Goal: Information Seeking & Learning: Learn about a topic

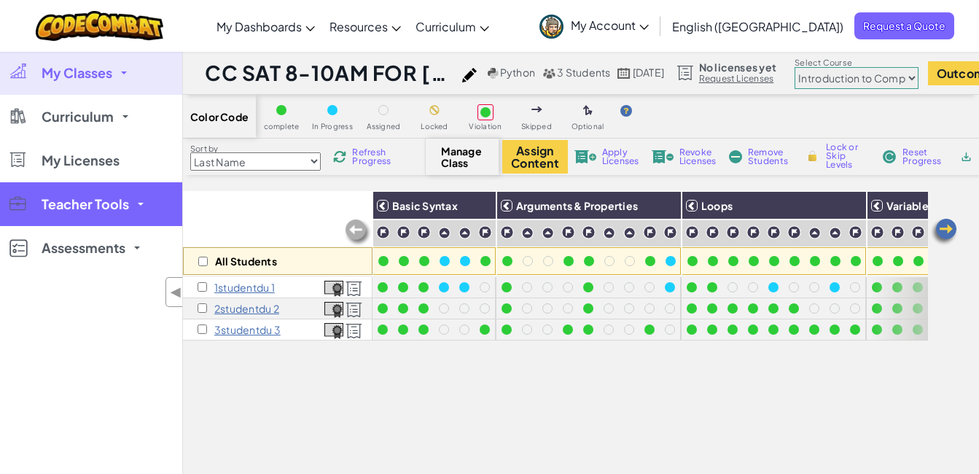
click at [135, 202] on link "Teacher Tools" at bounding box center [91, 204] width 182 height 44
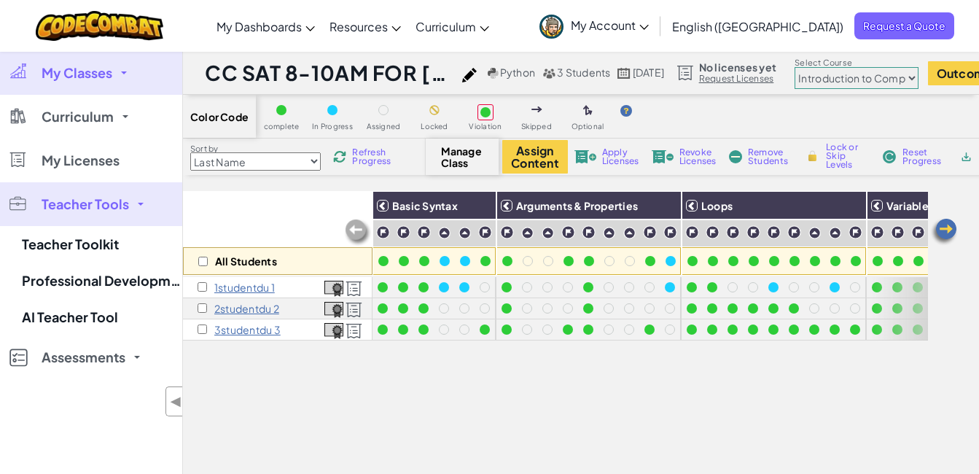
click at [144, 201] on link "Teacher Tools" at bounding box center [91, 204] width 182 height 44
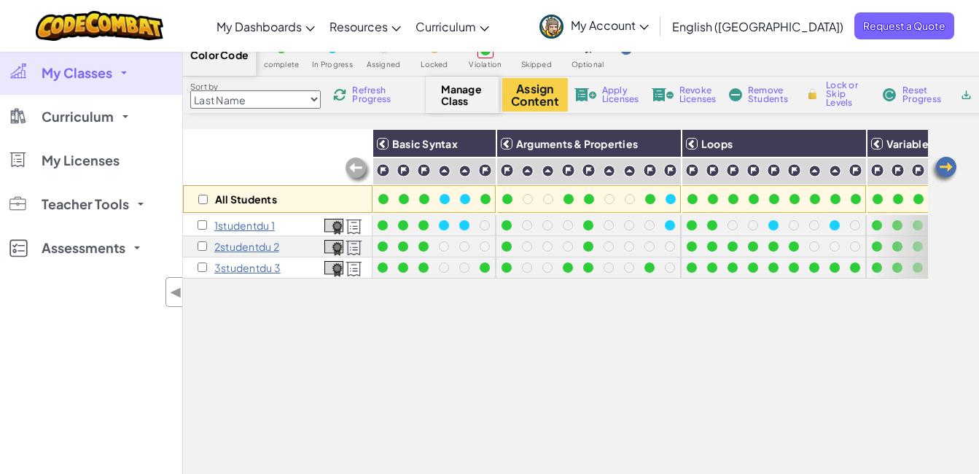
scroll to position [146, 0]
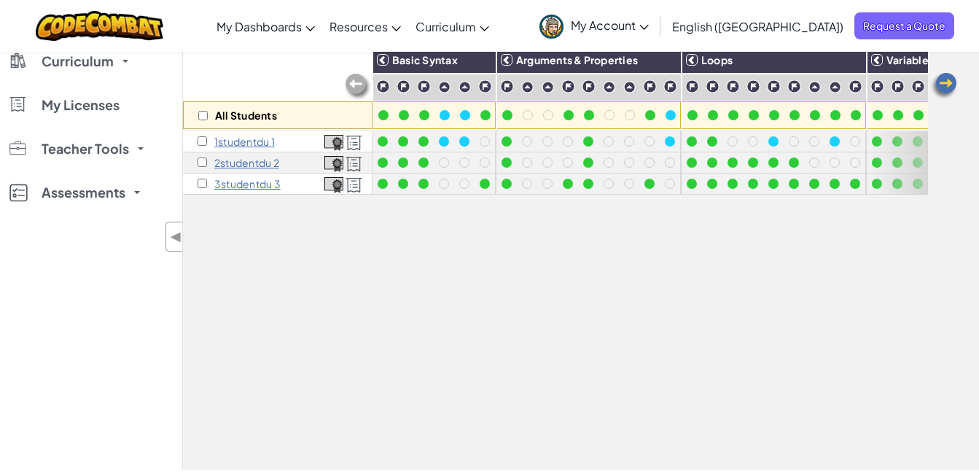
drag, startPoint x: 621, startPoint y: 438, endPoint x: 775, endPoint y: 448, distance: 154.1
click at [775, 448] on div "All Students Basic Syntax Arguments & Properties Loops Variables 1studentdu 1 2…" at bounding box center [555, 249] width 745 height 408
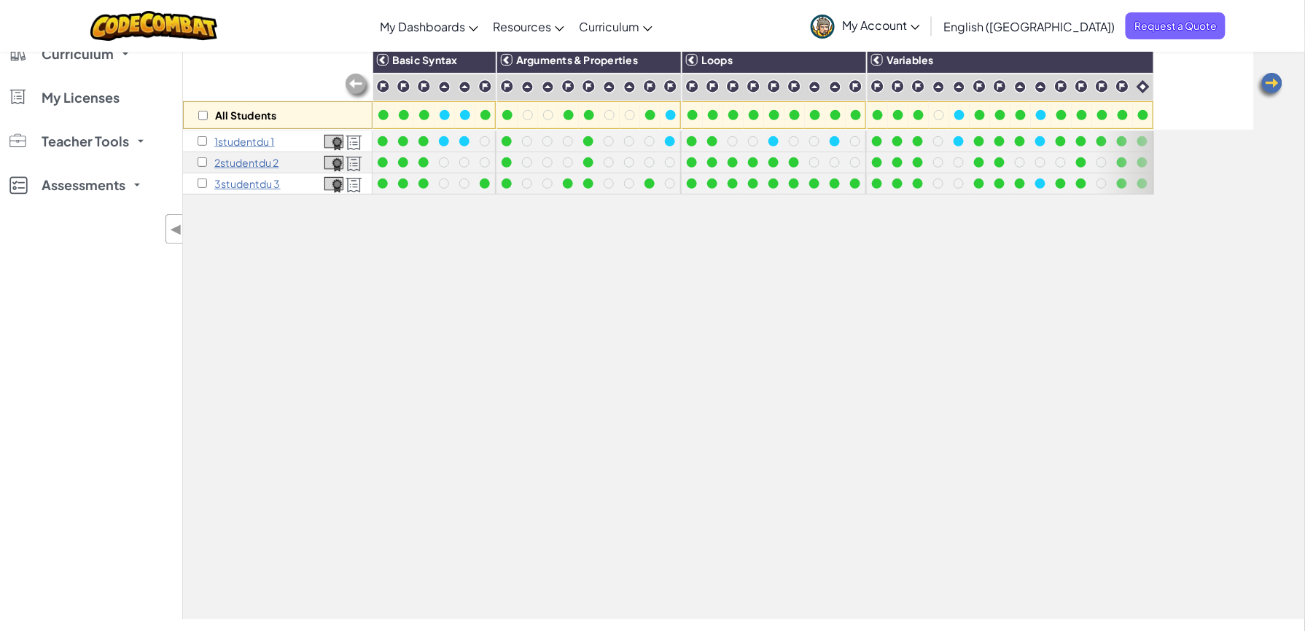
scroll to position [0, 0]
drag, startPoint x: 954, startPoint y: 403, endPoint x: 1282, endPoint y: 392, distance: 328.3
click at [978, 392] on div "All Students Basic Syntax Arguments & Properties Loops Variables 1studentdu 1 2…" at bounding box center [744, 332] width 1122 height 575
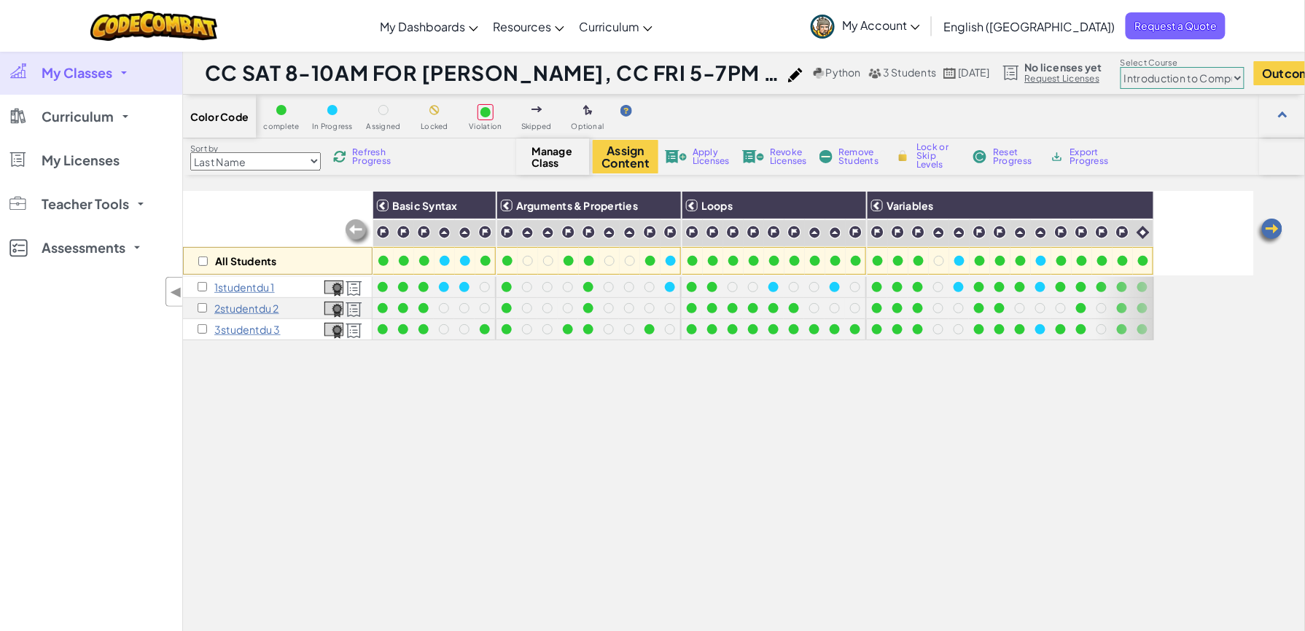
click at [978, 233] on img at bounding box center [1270, 231] width 29 height 29
click at [978, 234] on img at bounding box center [1270, 231] width 29 height 29
click at [102, 73] on span "My Classes" at bounding box center [77, 72] width 71 height 13
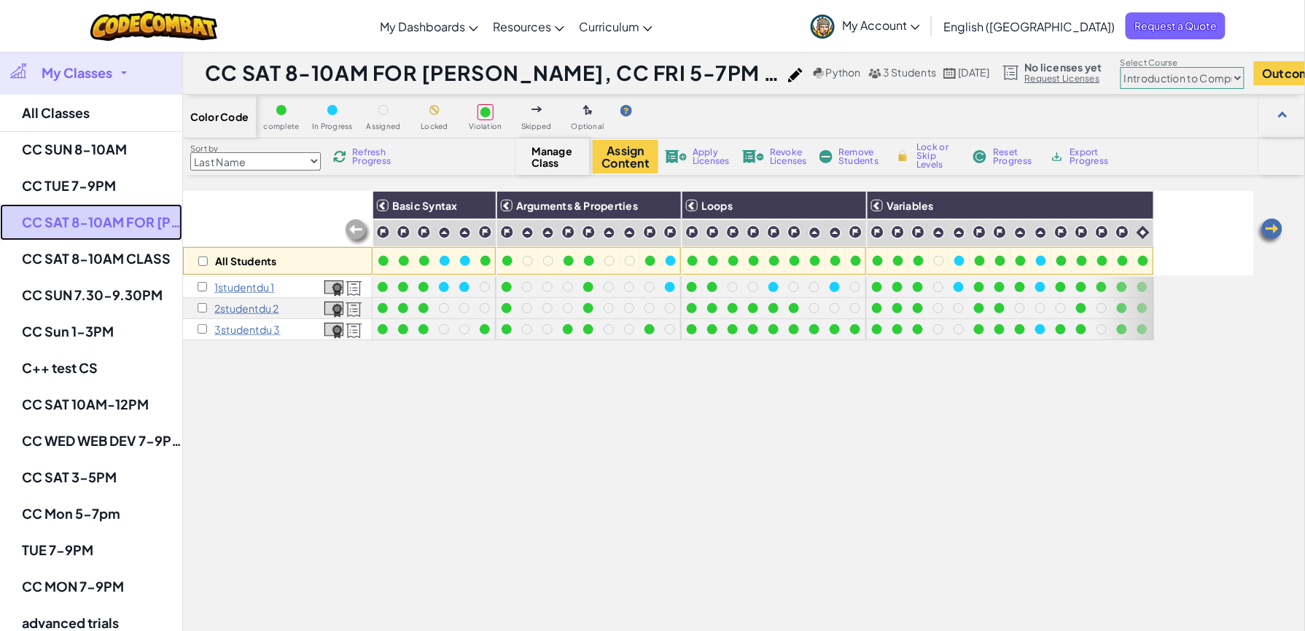
click at [92, 229] on link "CC SAT 8-10AM FOR PHONG, CC FRI 5-7PM FOR ANH VU" at bounding box center [91, 222] width 182 height 36
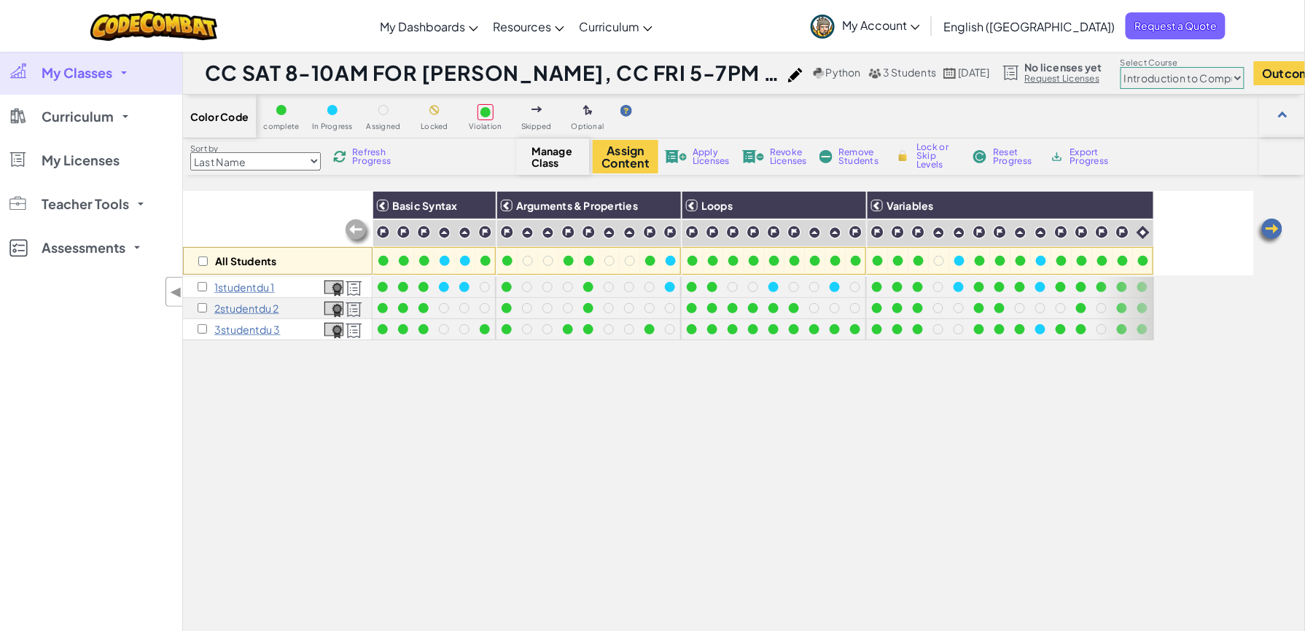
click at [978, 87] on select "Junior Introduction to Computer Science Game Development 1 Web Development 1 Co…" at bounding box center [1183, 78] width 124 height 22
click at [978, 68] on select "Junior Introduction to Computer Science Game Development 1 Web Development 1 Co…" at bounding box center [1183, 78] width 124 height 22
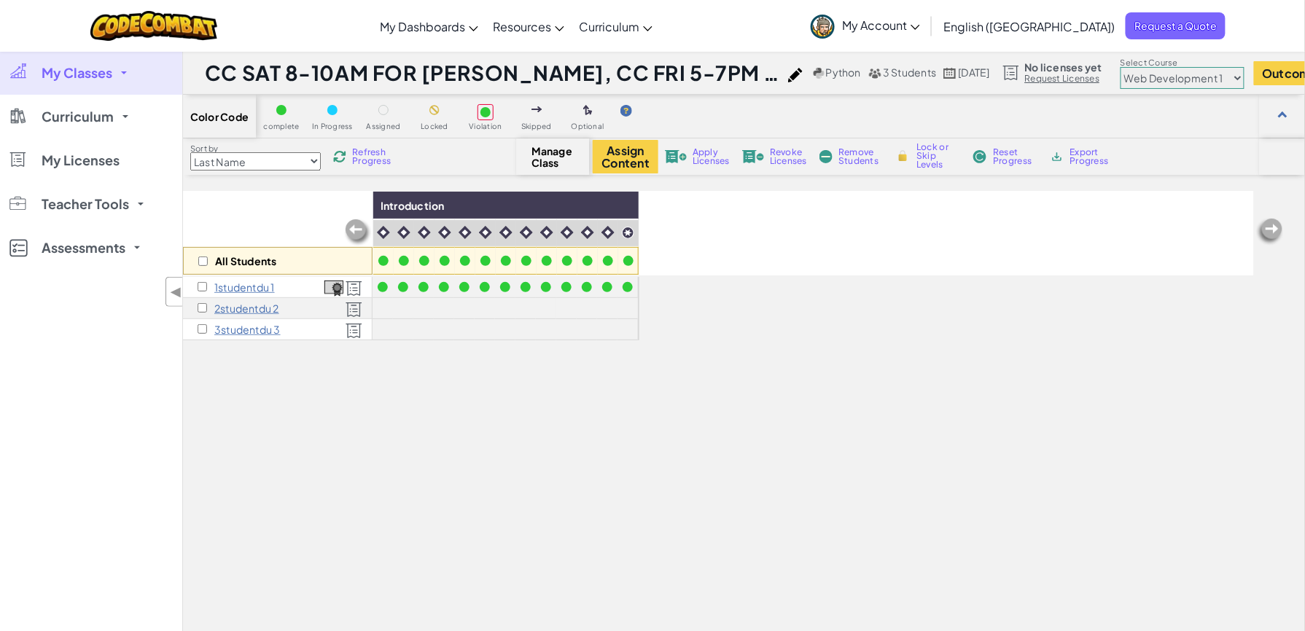
click at [268, 289] on p "1studentdu 1" at bounding box center [244, 287] width 61 height 12
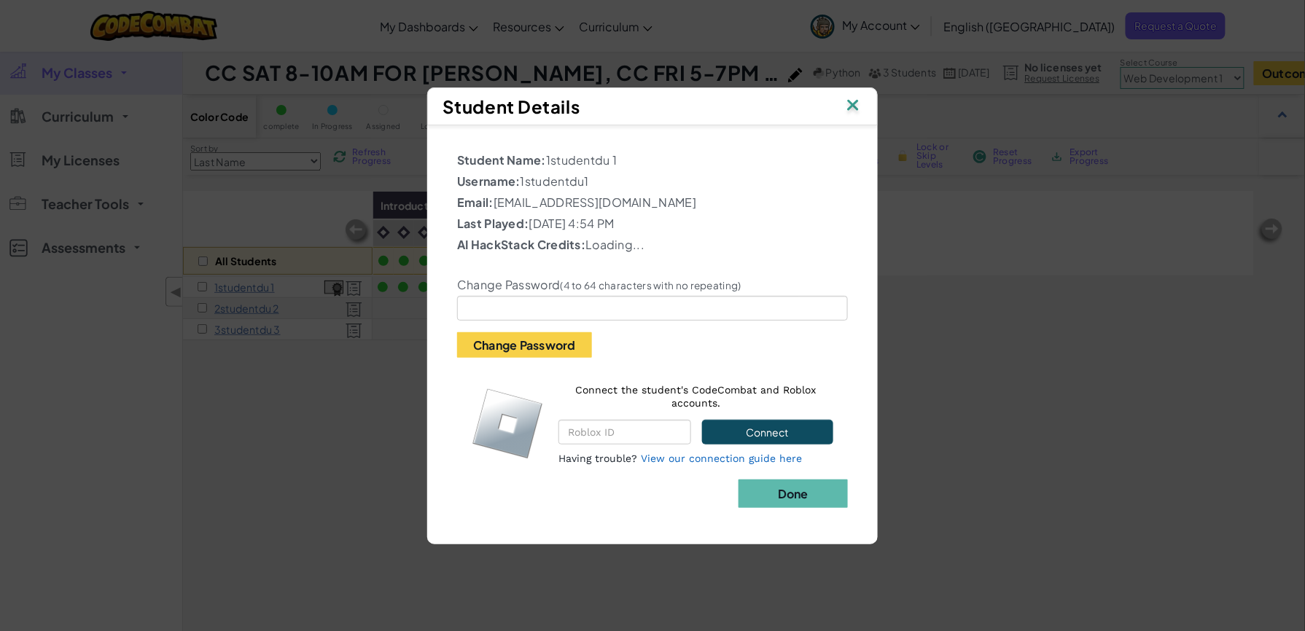
click at [850, 114] on img at bounding box center [853, 107] width 19 height 22
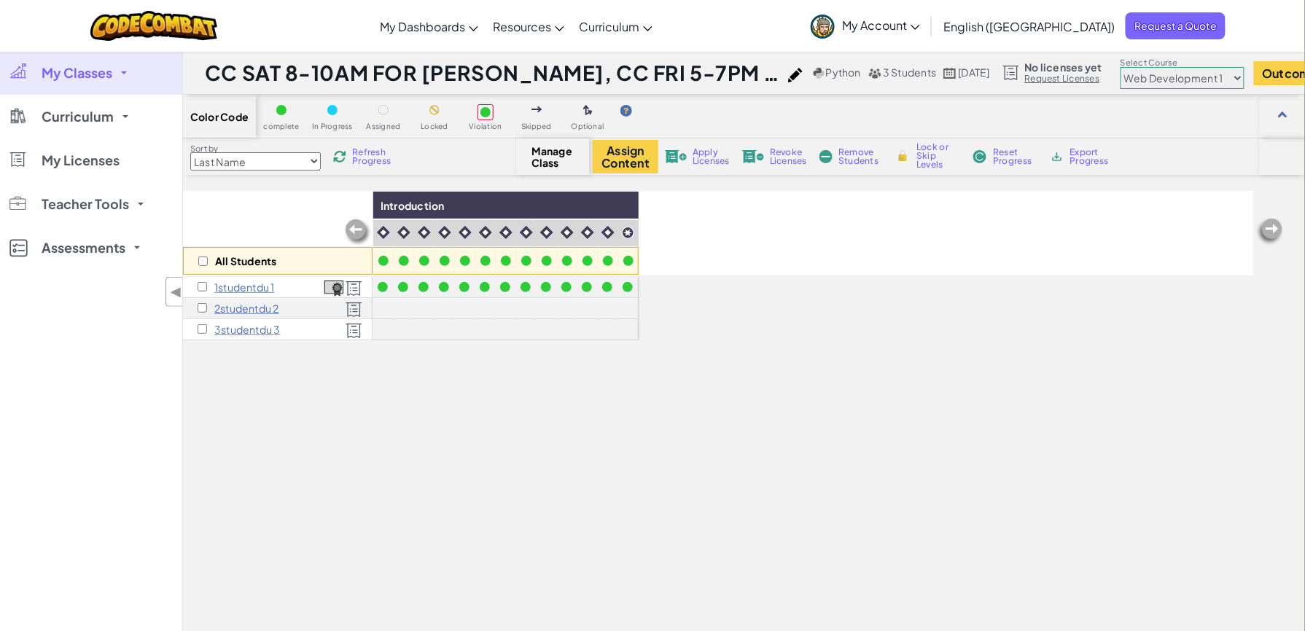
click at [978, 85] on select "Junior Introduction to Computer Science Game Development 1 Web Development 1 Co…" at bounding box center [1183, 78] width 124 height 22
select select "5789587aad86a6efb5737020"
click at [978, 68] on select "Junior Introduction to Computer Science Game Development 1 Web Development 1 Co…" at bounding box center [1183, 78] width 124 height 22
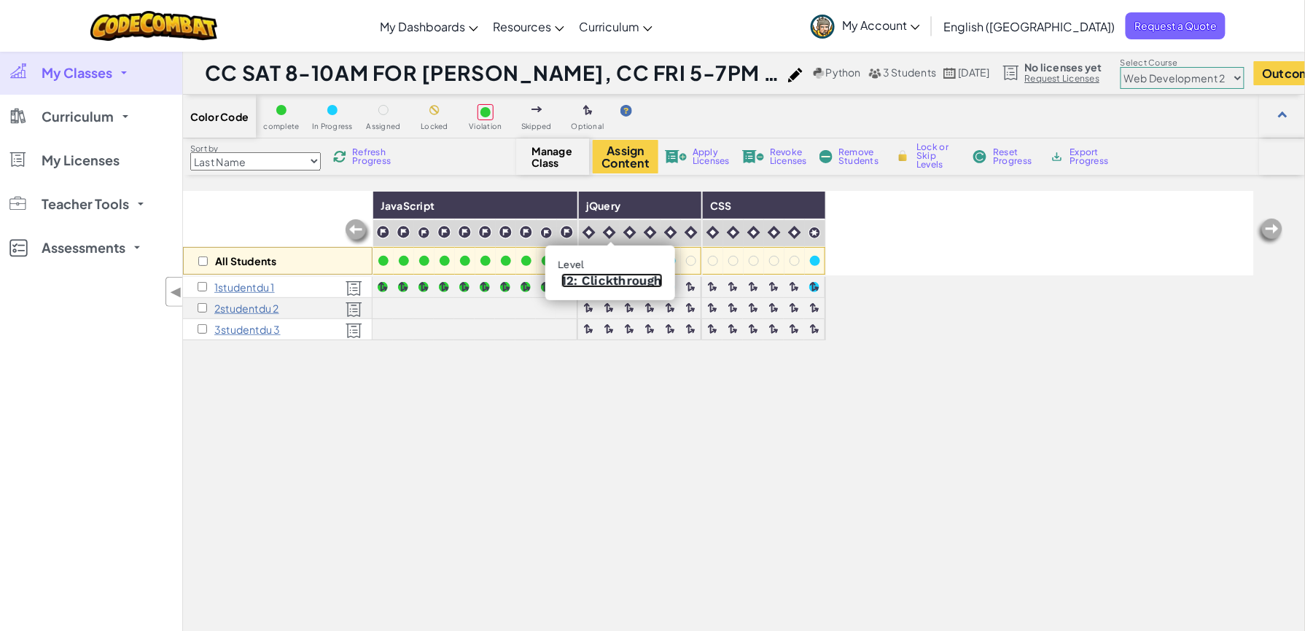
click at [578, 275] on link "12: Clickthrough" at bounding box center [611, 280] width 101 height 15
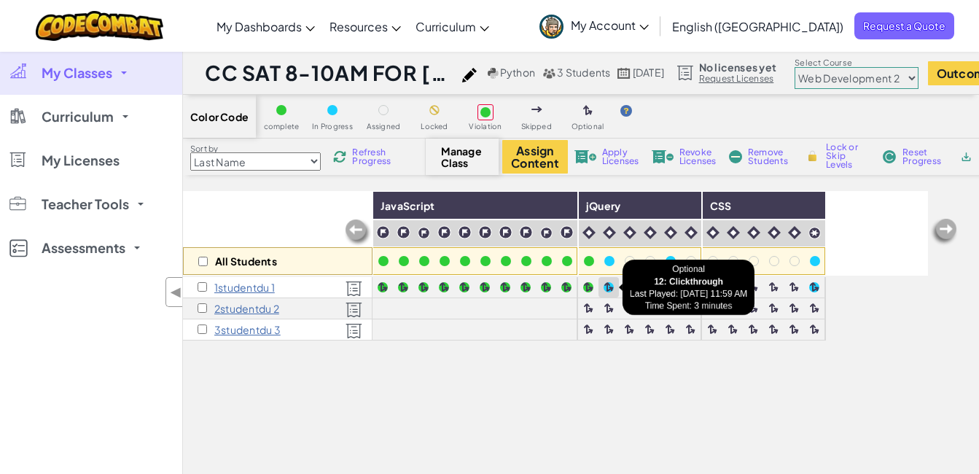
click at [606, 287] on div at bounding box center [609, 287] width 10 height 10
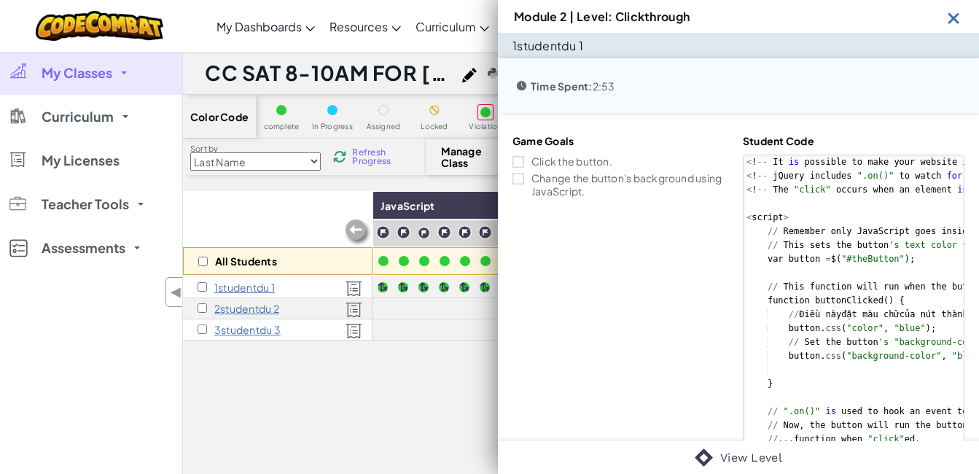
click at [948, 27] on img at bounding box center [954, 18] width 18 height 18
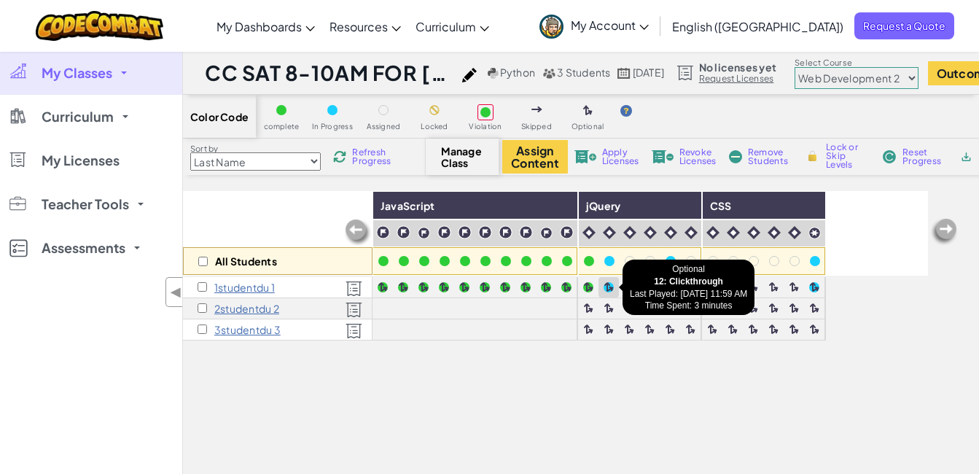
click at [608, 287] on div at bounding box center [609, 287] width 10 height 10
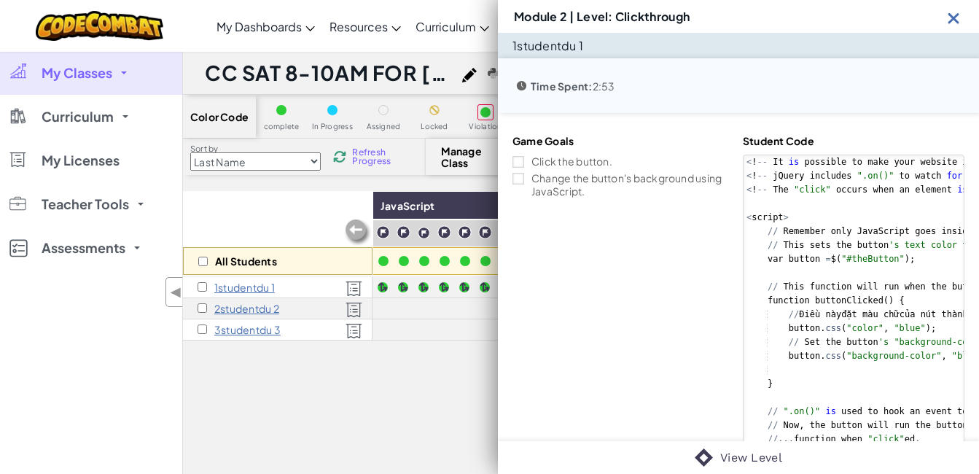
click at [608, 287] on div "Game Goals Click the button. Change the button's background using JavaScript. S…" at bounding box center [738, 399] width 461 height 539
click at [946, 17] on img at bounding box center [954, 18] width 18 height 18
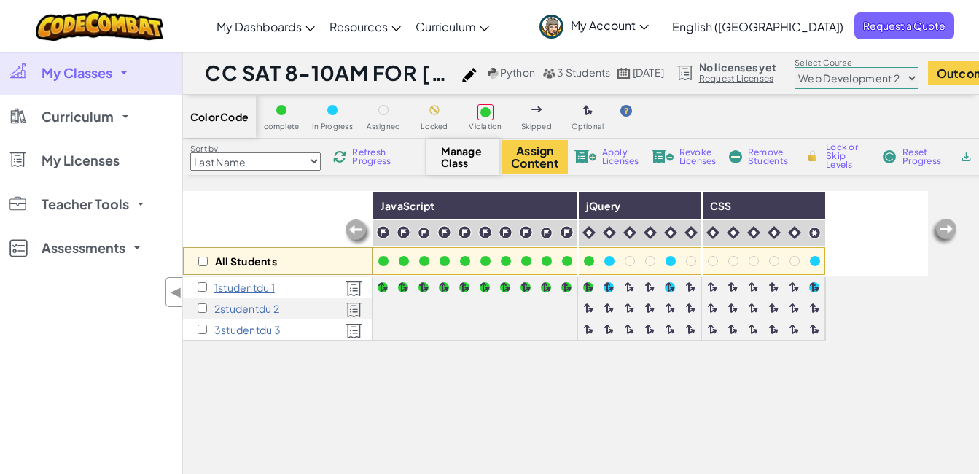
click at [220, 290] on p "1studentdu 1" at bounding box center [244, 287] width 61 height 12
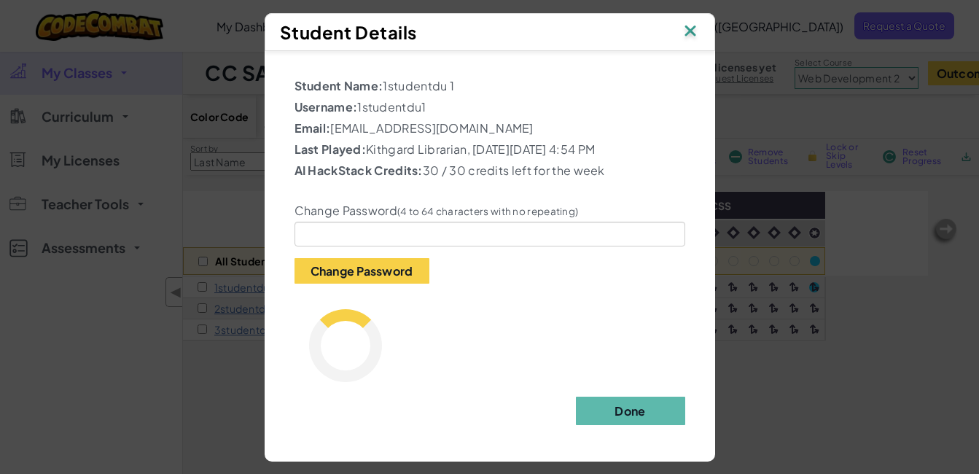
click at [700, 27] on img at bounding box center [690, 32] width 19 height 22
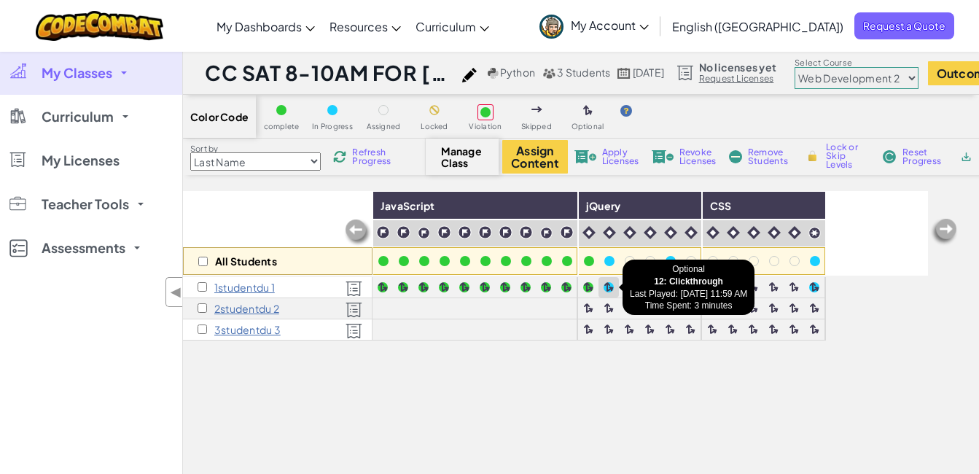
click at [610, 287] on div at bounding box center [609, 287] width 10 height 10
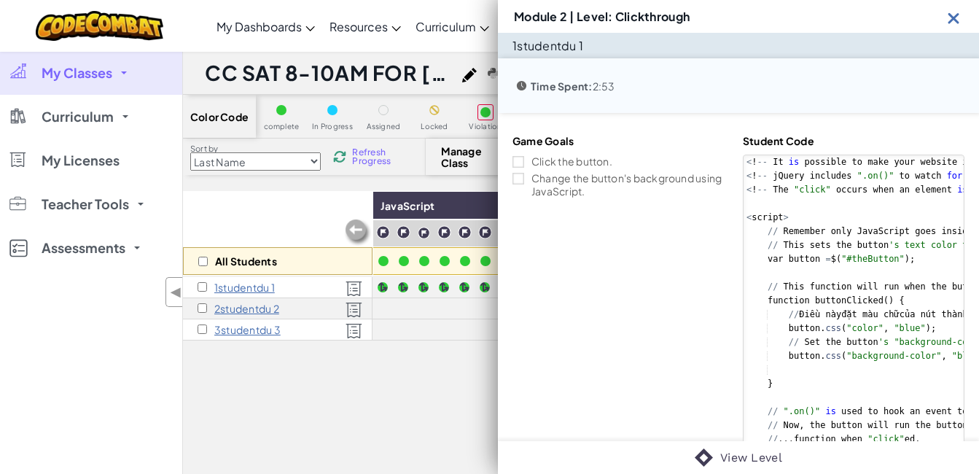
click at [947, 21] on img at bounding box center [954, 18] width 18 height 18
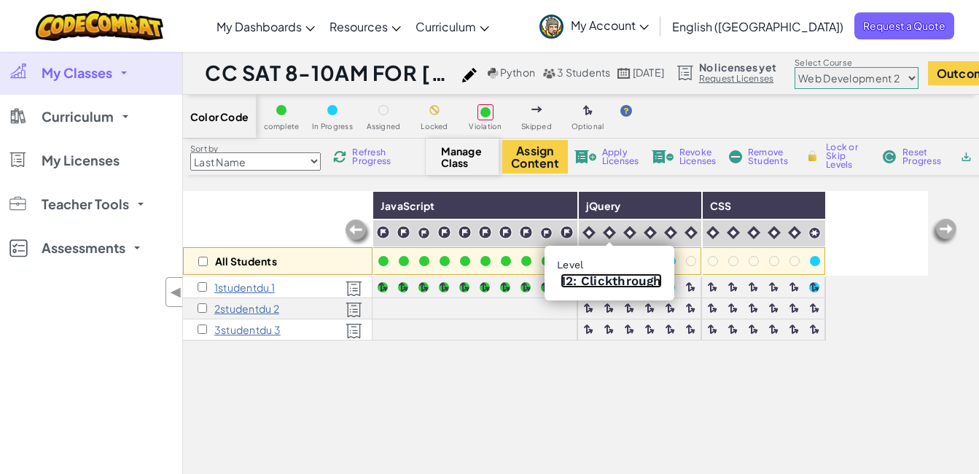
click at [596, 276] on link "12: Clickthrough" at bounding box center [611, 280] width 101 height 15
click at [578, 282] on link "11: Query Confirmed" at bounding box center [591, 280] width 125 height 15
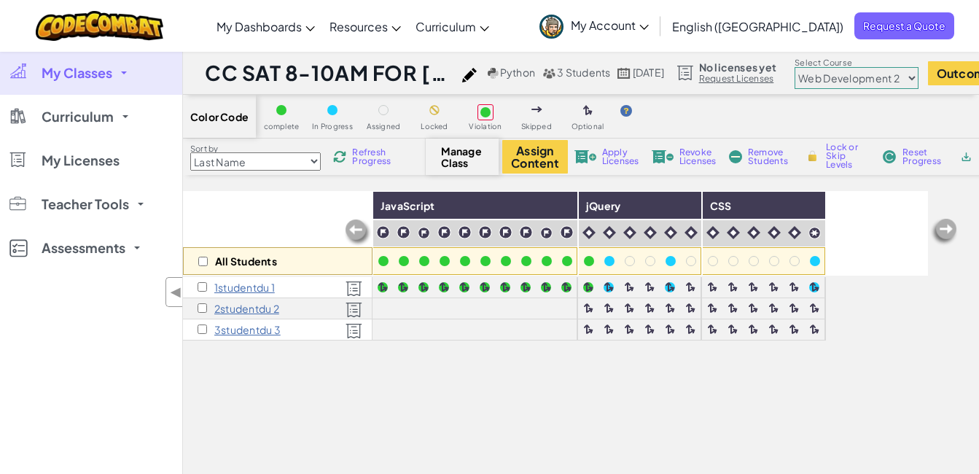
click at [649, 23] on span "My Account" at bounding box center [610, 24] width 78 height 15
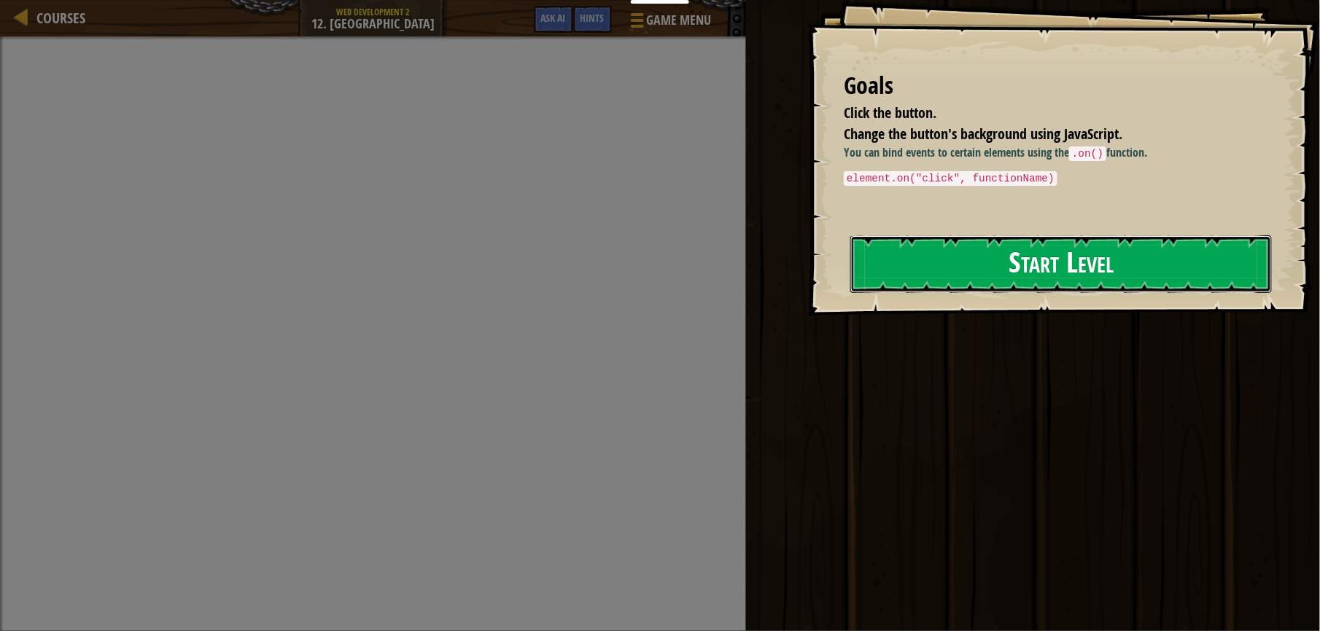
click at [1012, 272] on button "Start Level" at bounding box center [1060, 265] width 421 height 58
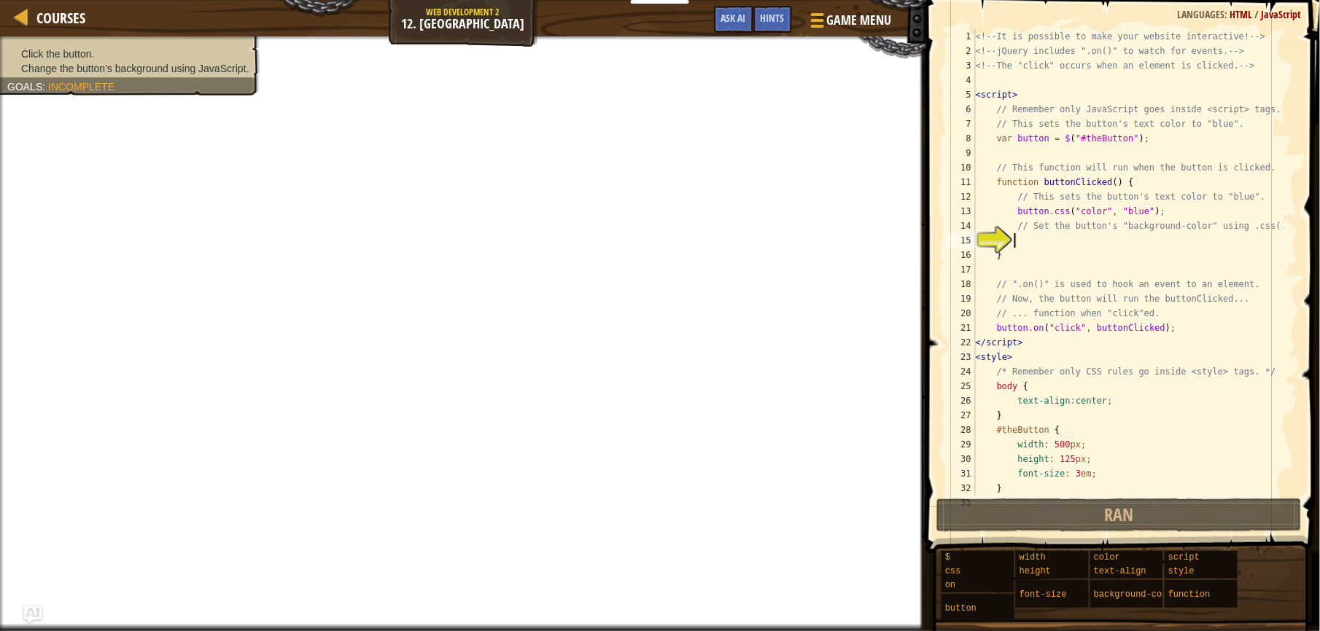
click at [1024, 248] on div "<!-- It is possible to make your website interactive! --> <!-- jQuery includes …" at bounding box center [1128, 277] width 311 height 496
type textarea "}"
click at [1057, 246] on div "<!-- It is possible to make your website interactive! --> <!-- jQuery includes …" at bounding box center [1128, 277] width 311 height 496
click at [1036, 243] on div "<!-- It is possible to make your website interactive! --> <!-- jQuery includes …" at bounding box center [1128, 277] width 311 height 496
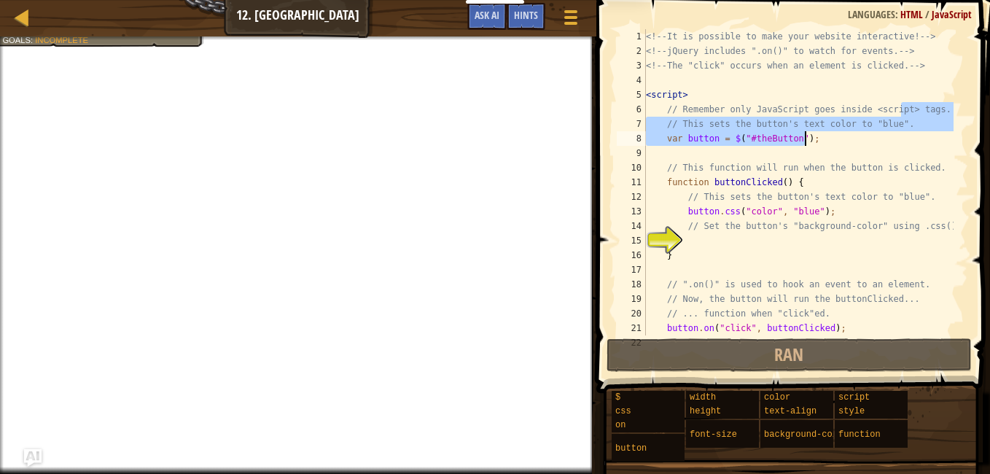
click at [907, 147] on div "<!-- It is possible to make your website interactive! --> <!-- jQuery includes …" at bounding box center [798, 196] width 311 height 335
click at [809, 139] on div "<!-- It is possible to make your website interactive! --> <!-- jQuery includes …" at bounding box center [798, 182] width 311 height 306
type textarea "var button = $("#theButton");"
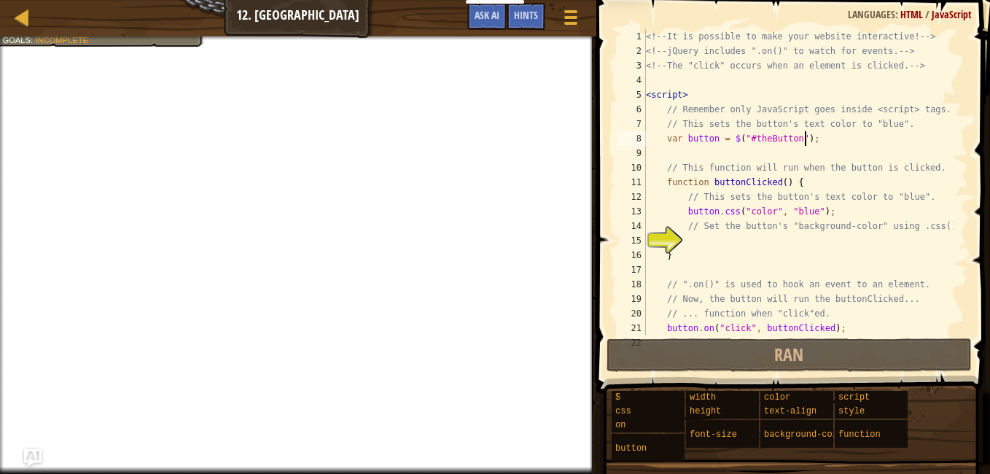
click at [844, 152] on div "<!-- It is possible to make your website interactive! --> <!-- jQuery includes …" at bounding box center [798, 196] width 311 height 335
click at [701, 245] on div "<!-- It is possible to make your website interactive! --> <!-- jQuery includes …" at bounding box center [798, 196] width 311 height 335
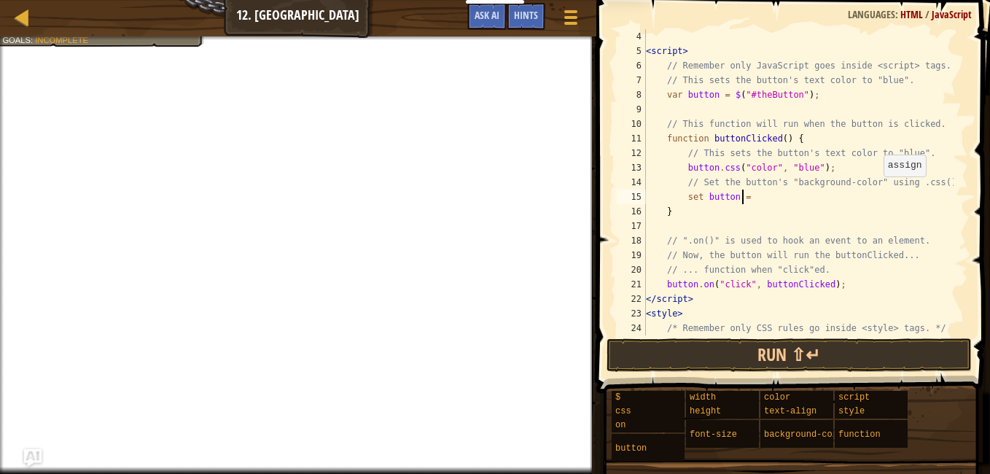
scroll to position [44, 0]
drag, startPoint x: 781, startPoint y: 181, endPoint x: 872, endPoint y: 182, distance: 91.1
click at [872, 182] on div "< script > // Remember only JavaScript goes inside <script> tags. // This sets …" at bounding box center [798, 196] width 311 height 335
click at [752, 203] on div "< script > // Remember only JavaScript goes inside <script> tags. // This sets …" at bounding box center [798, 196] width 311 height 335
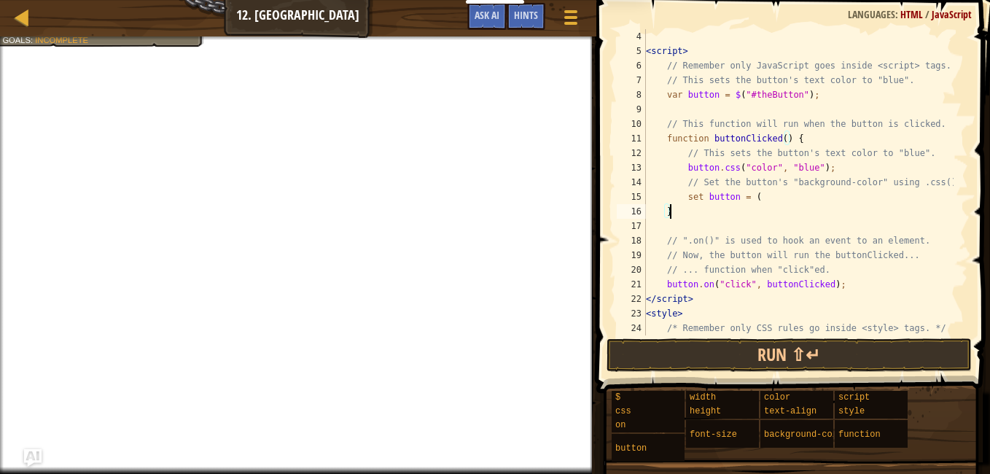
drag, startPoint x: 789, startPoint y: 206, endPoint x: 782, endPoint y: 201, distance: 8.9
click at [782, 201] on div "< script > // Remember only JavaScript goes inside <script> tags. // This sets …" at bounding box center [798, 196] width 311 height 335
paste textarea ""background-color""
click at [532, 11] on span "Hints" at bounding box center [526, 15] width 24 height 14
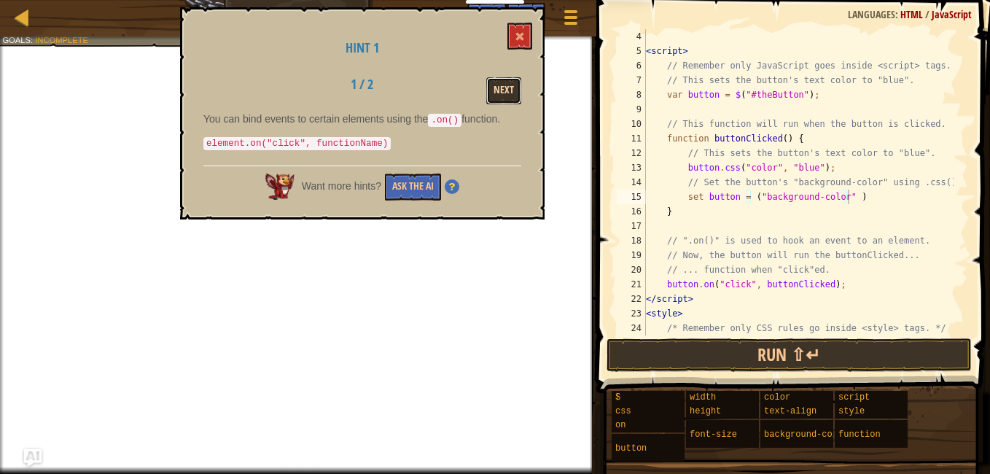
click at [507, 89] on button "Next" at bounding box center [503, 90] width 35 height 27
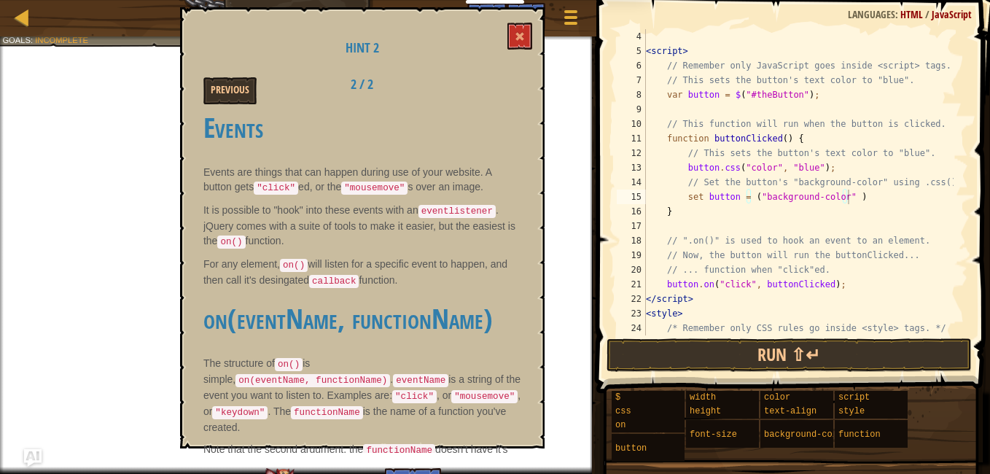
scroll to position [0, 0]
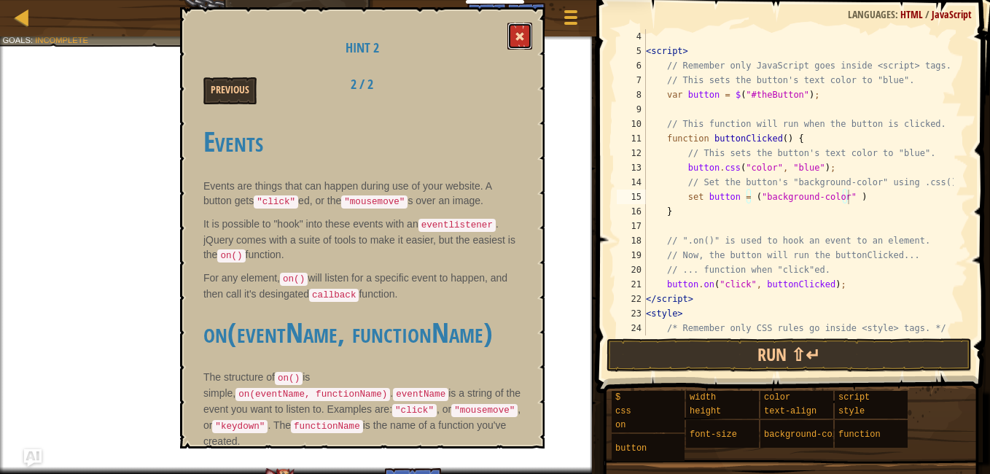
click at [524, 38] on span at bounding box center [520, 36] width 10 height 10
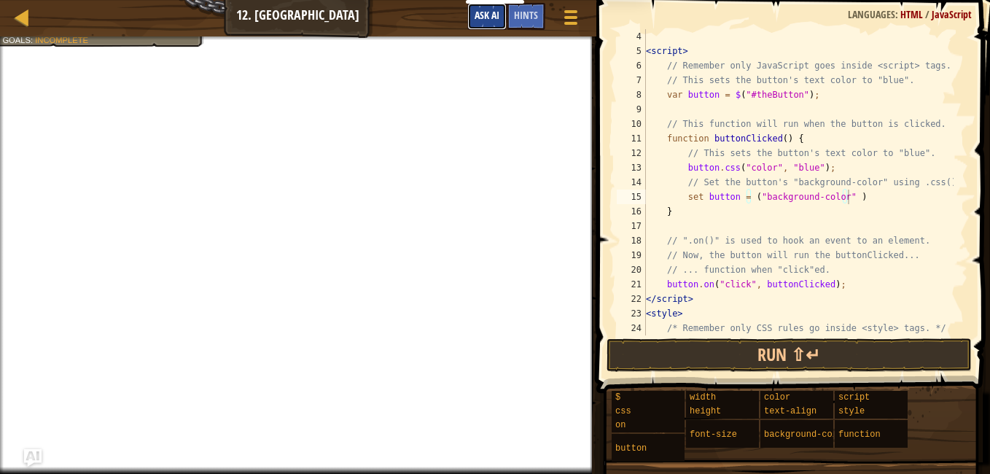
click at [490, 15] on span "Ask AI" at bounding box center [487, 15] width 25 height 14
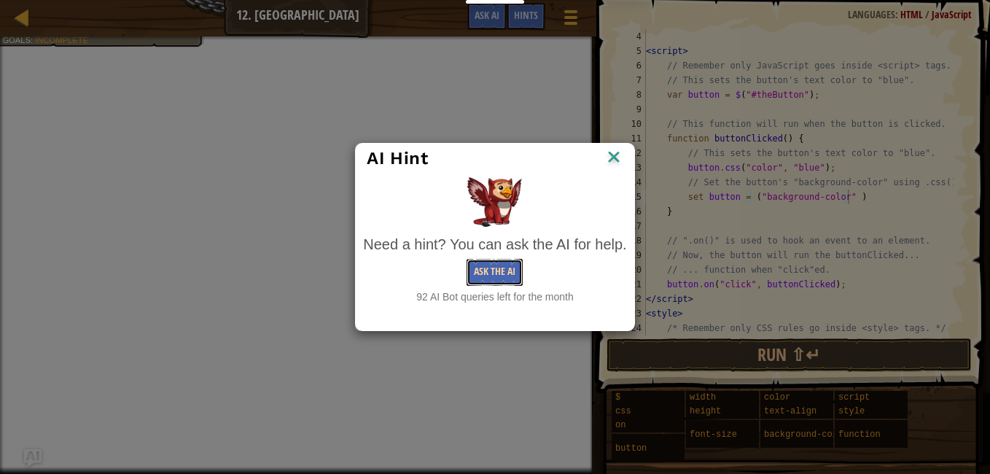
click at [499, 269] on button "Ask the AI" at bounding box center [495, 272] width 56 height 27
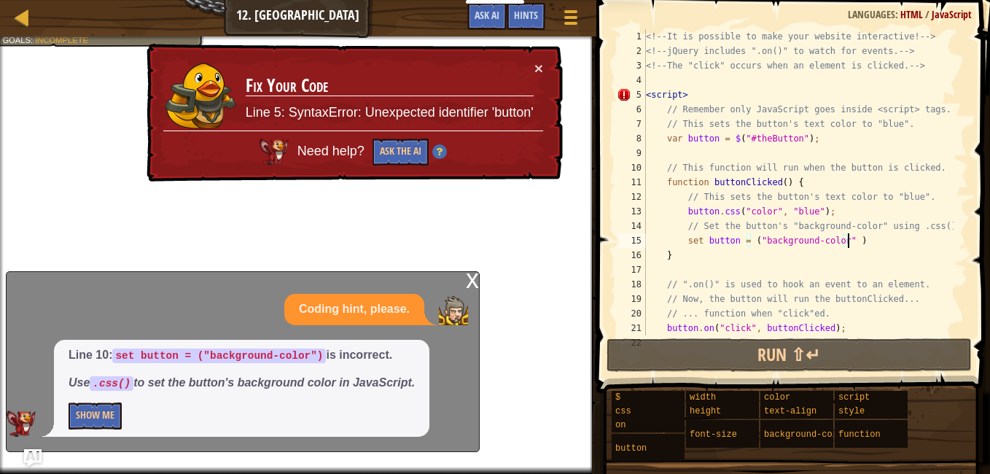
click at [736, 98] on div "<!-- It is possible to make your website interactive! --> <!-- jQuery includes …" at bounding box center [798, 196] width 311 height 335
click at [542, 68] on button "×" at bounding box center [538, 68] width 9 height 15
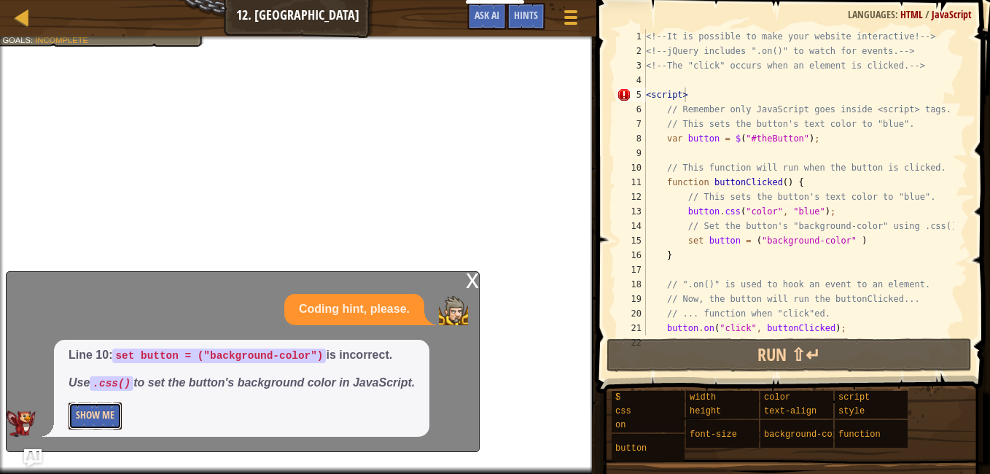
click at [93, 424] on button "Show Me" at bounding box center [95, 415] width 53 height 27
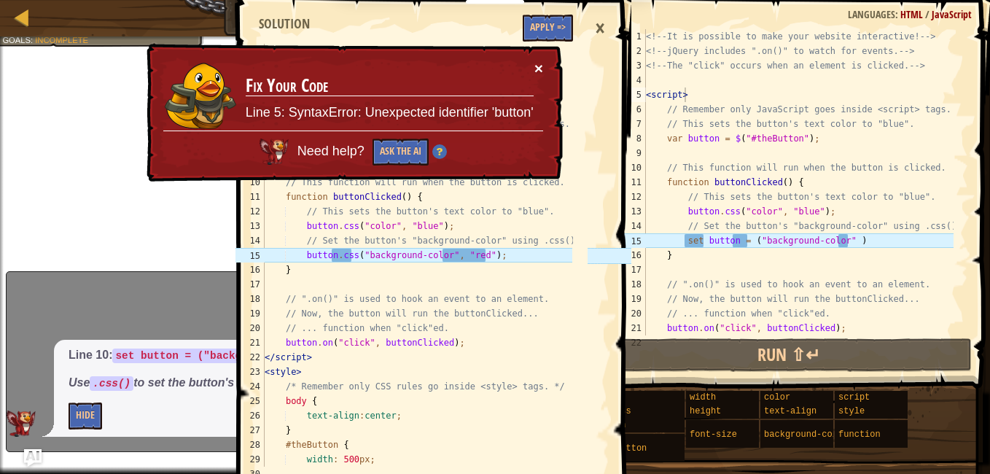
click at [537, 69] on button "×" at bounding box center [538, 68] width 9 height 15
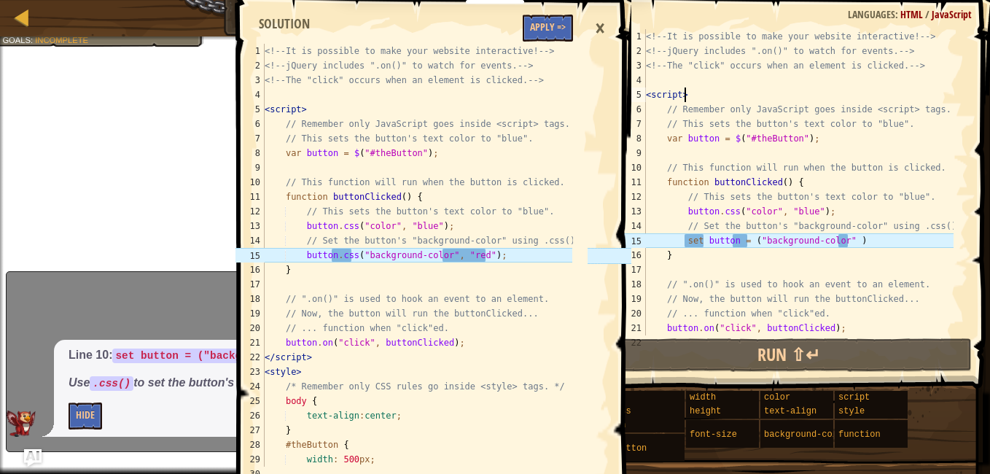
click at [716, 99] on div "<!-- It is possible to make your website interactive! --> <!-- jQuery includes …" at bounding box center [798, 196] width 311 height 335
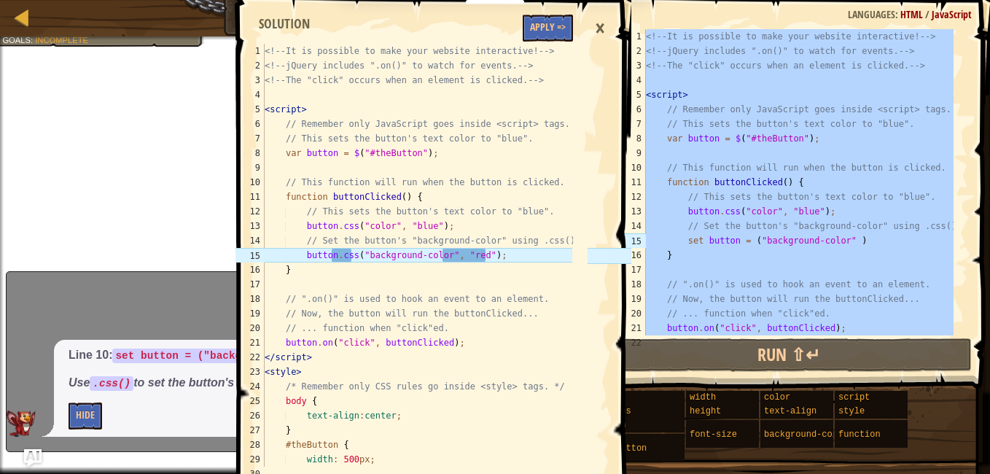
click at [716, 99] on div "<!-- It is possible to make your website interactive! --> <!-- jQuery includes …" at bounding box center [798, 196] width 311 height 335
type textarea "<!-- Remember to click the button to make the change happen --> -->"
click at [627, 132] on icon at bounding box center [610, 328] width 44 height 569
click at [642, 137] on div "8" at bounding box center [631, 138] width 29 height 15
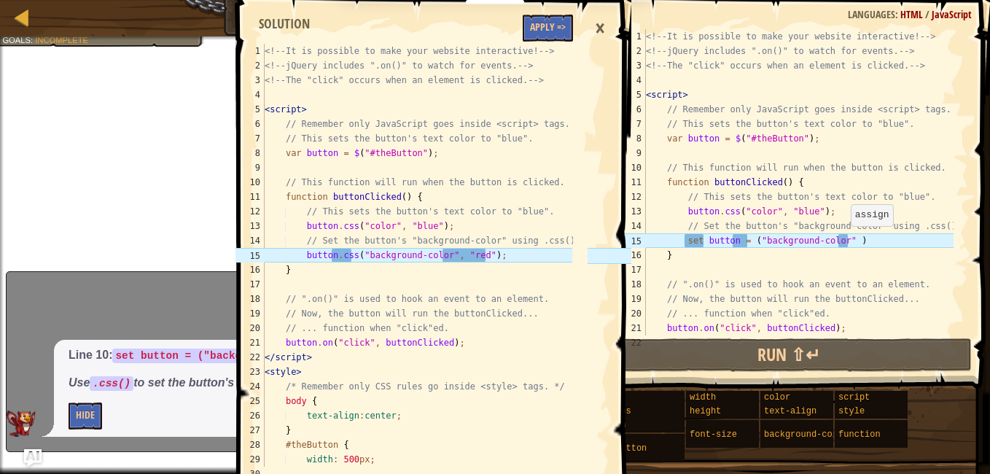
click at [844, 241] on div "<!-- It is possible to make your website interactive! --> <!-- jQuery includes …" at bounding box center [798, 196] width 311 height 335
click at [844, 242] on div "<!-- It is possible to make your website interactive! --> <!-- jQuery includes …" at bounding box center [798, 196] width 311 height 335
click at [839, 246] on div "<!-- It is possible to make your website interactive! --> <!-- jQuery includes …" at bounding box center [798, 182] width 311 height 306
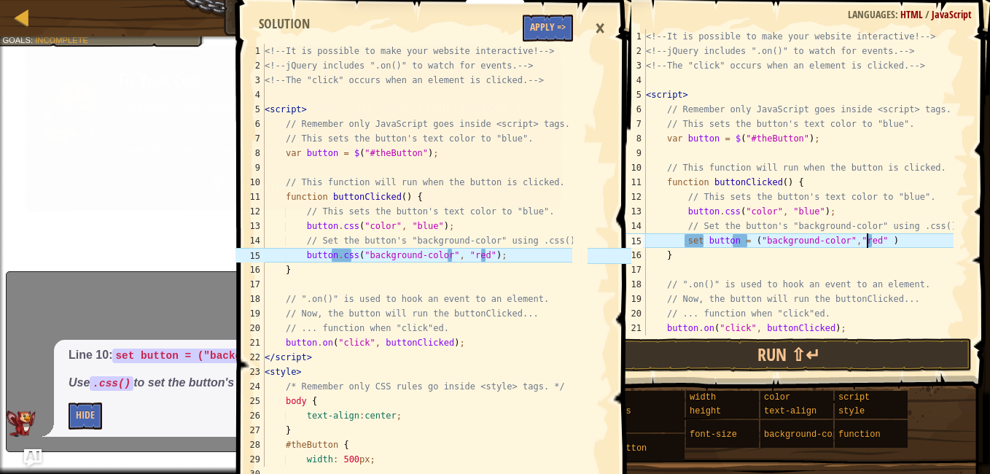
scroll to position [7, 18]
type textarea "set button = ("background-color","red" )"
click at [544, 21] on button "Apply =>" at bounding box center [548, 28] width 50 height 27
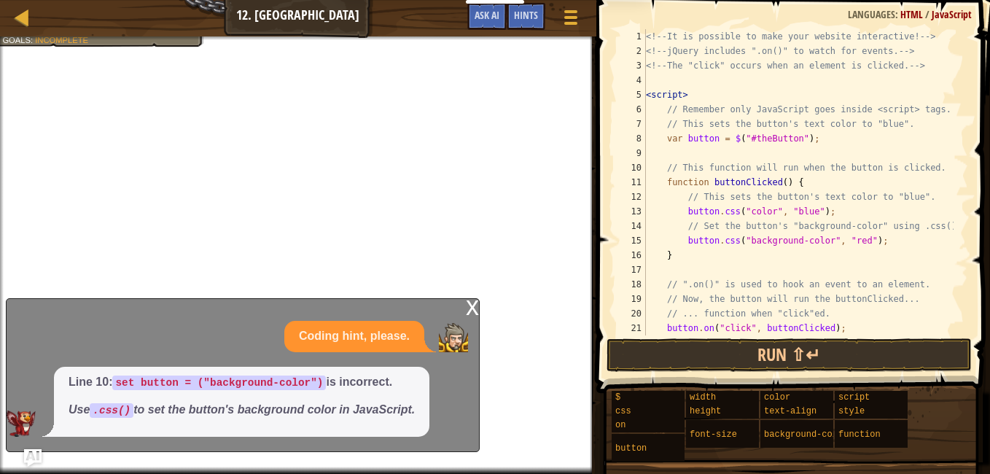
click at [473, 314] on div "x" at bounding box center [472, 306] width 13 height 15
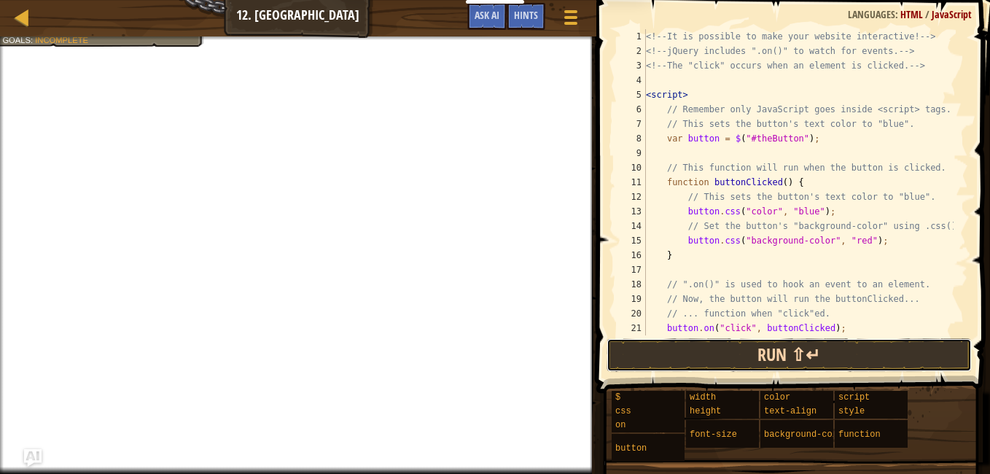
click at [683, 357] on button "Run ⇧↵" at bounding box center [789, 355] width 365 height 34
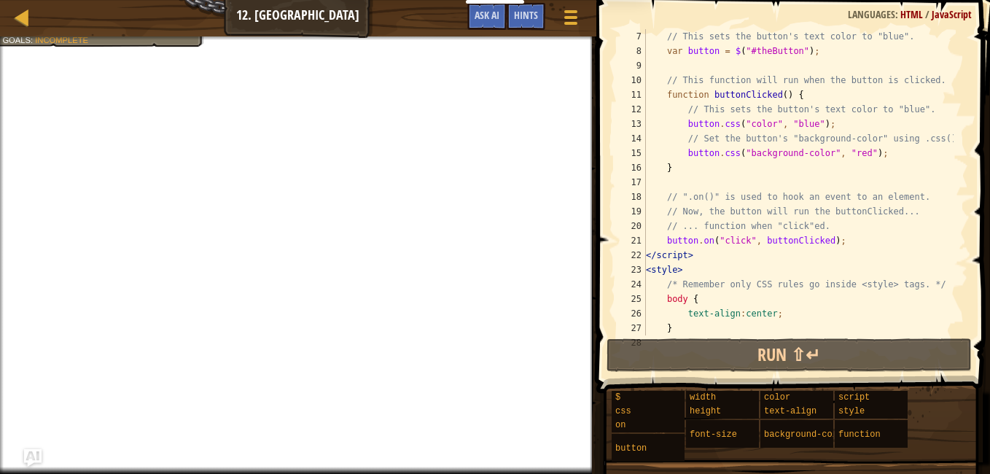
scroll to position [233, 0]
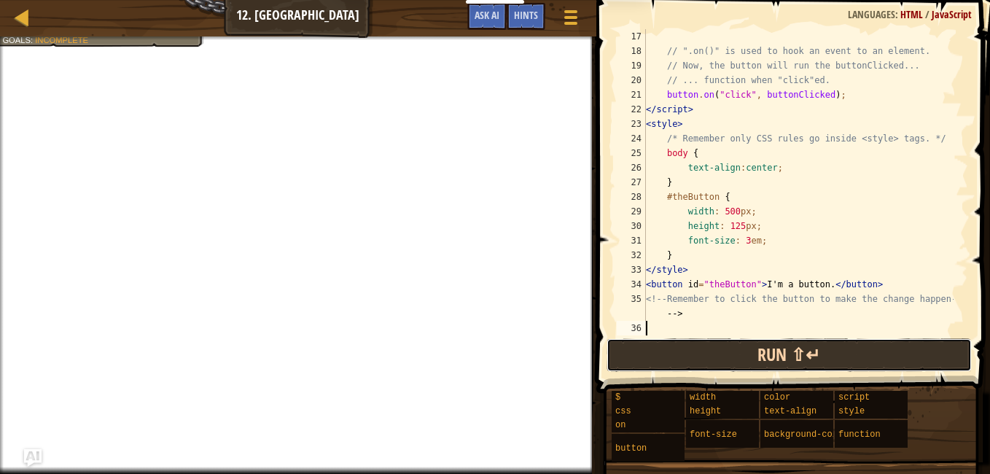
click at [715, 350] on button "Run ⇧↵" at bounding box center [789, 355] width 365 height 34
click at [711, 361] on button "Run ⇧↵" at bounding box center [789, 355] width 365 height 34
click at [703, 353] on button "Run ⇧↵" at bounding box center [789, 355] width 365 height 34
click at [702, 353] on button "Run ⇧↵" at bounding box center [789, 355] width 365 height 34
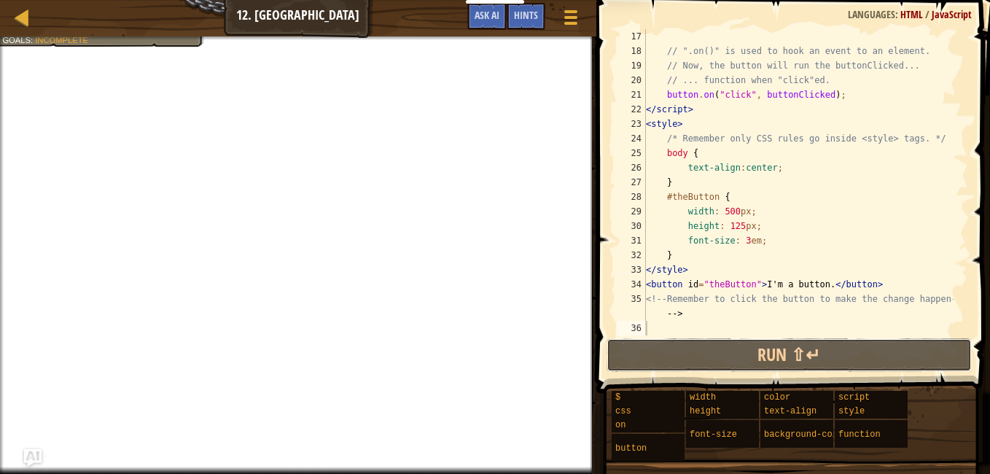
click at [674, 330] on div "17 18 19 20 21 22 23 24 25 26 27 28 29 30 31 32 33 34 35 36 // ".on()" is used …" at bounding box center [791, 225] width 398 height 436
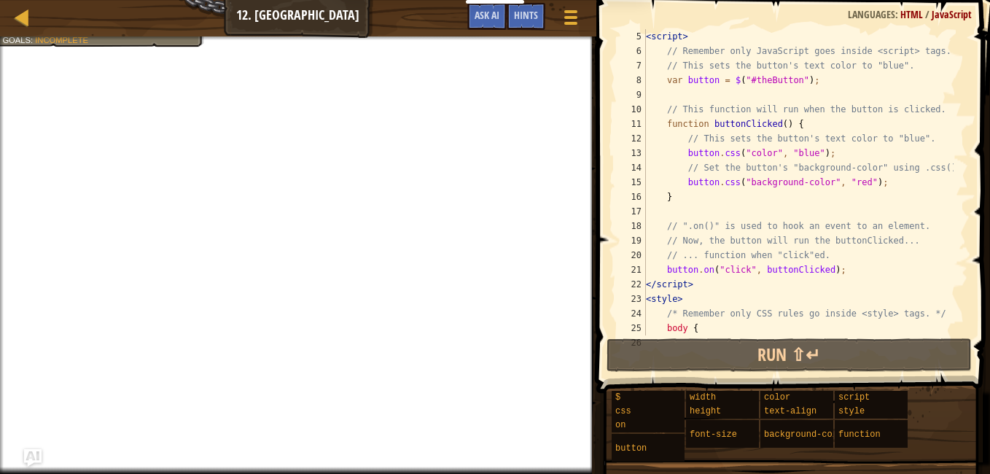
scroll to position [0, 0]
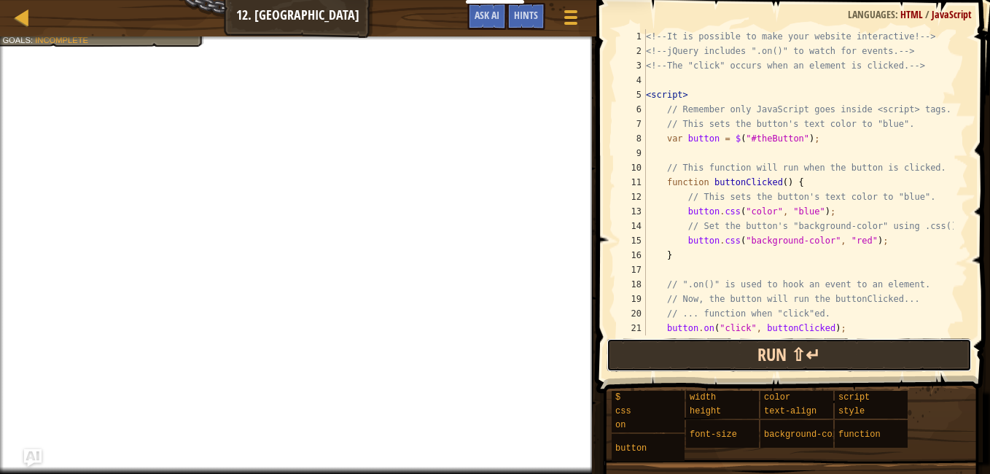
click at [758, 346] on button "Run ⇧↵" at bounding box center [789, 355] width 365 height 34
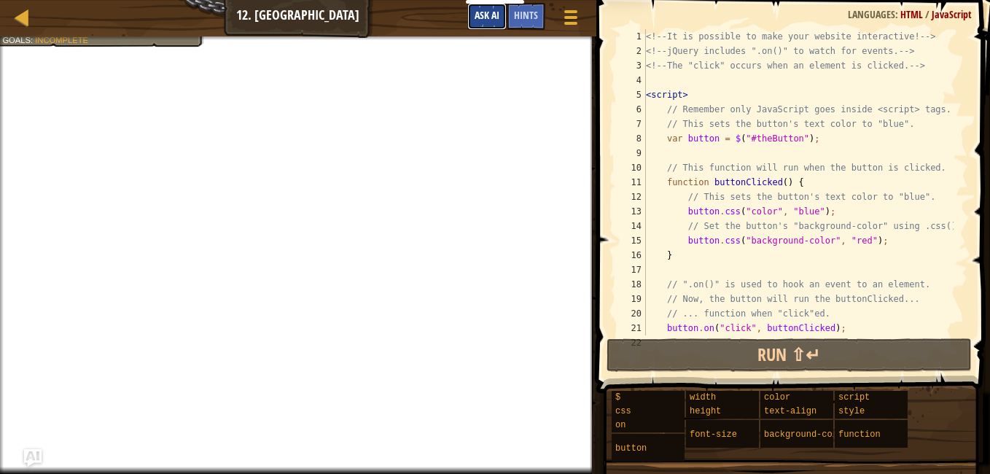
click at [478, 11] on span "Ask AI" at bounding box center [487, 15] width 25 height 14
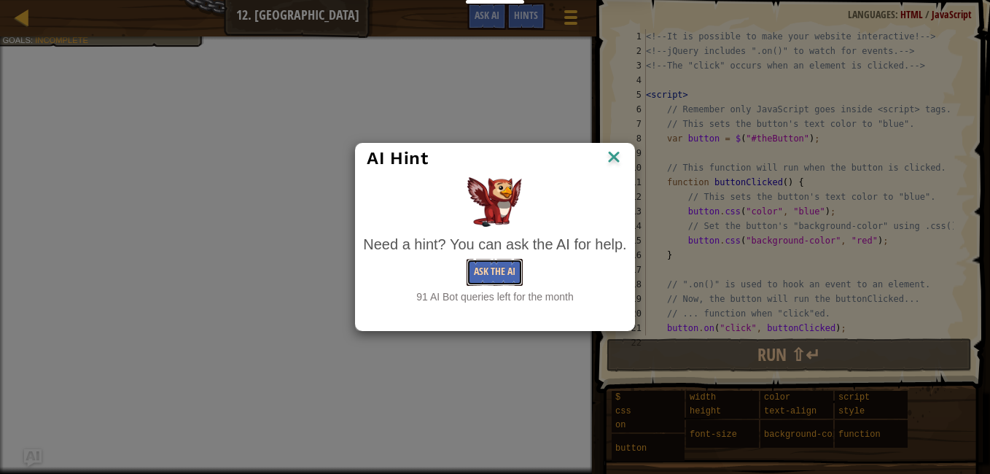
click at [500, 273] on button "Ask the AI" at bounding box center [495, 272] width 56 height 27
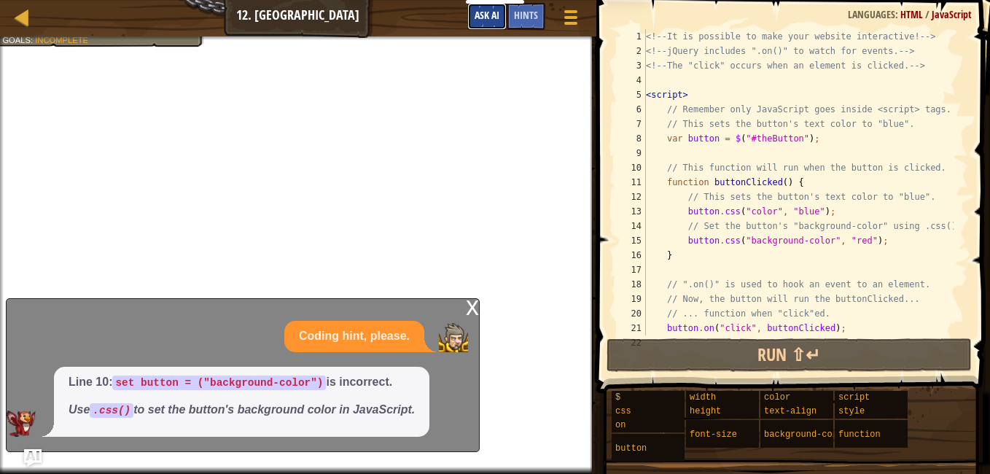
click at [475, 15] on span "Ask AI" at bounding box center [487, 15] width 25 height 14
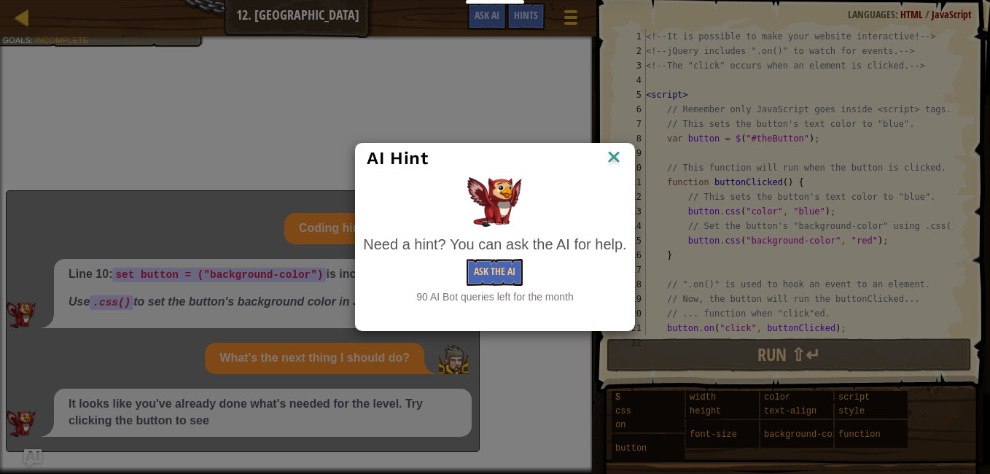
click at [614, 156] on img at bounding box center [613, 158] width 19 height 22
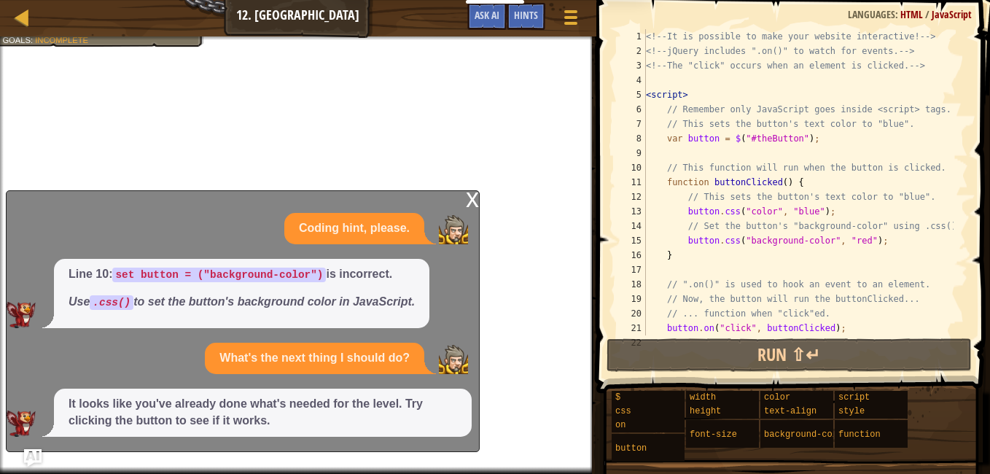
click at [222, 367] on p "What's the next thing I should do?" at bounding box center [314, 358] width 190 height 17
click at [393, 272] on p "Line 10: set button = ("background-color") is incorrect." at bounding box center [242, 274] width 346 height 17
click at [468, 202] on div "x" at bounding box center [472, 198] width 13 height 15
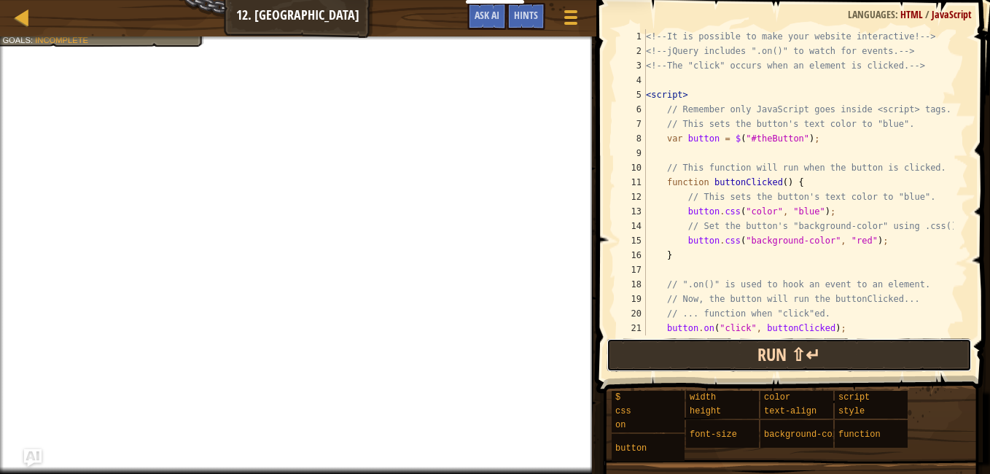
click at [642, 365] on button "Run ⇧↵" at bounding box center [789, 355] width 365 height 34
click at [836, 358] on button "Run ⇧↵" at bounding box center [789, 355] width 365 height 34
click at [836, 356] on button "Run ⇧↵" at bounding box center [789, 355] width 365 height 34
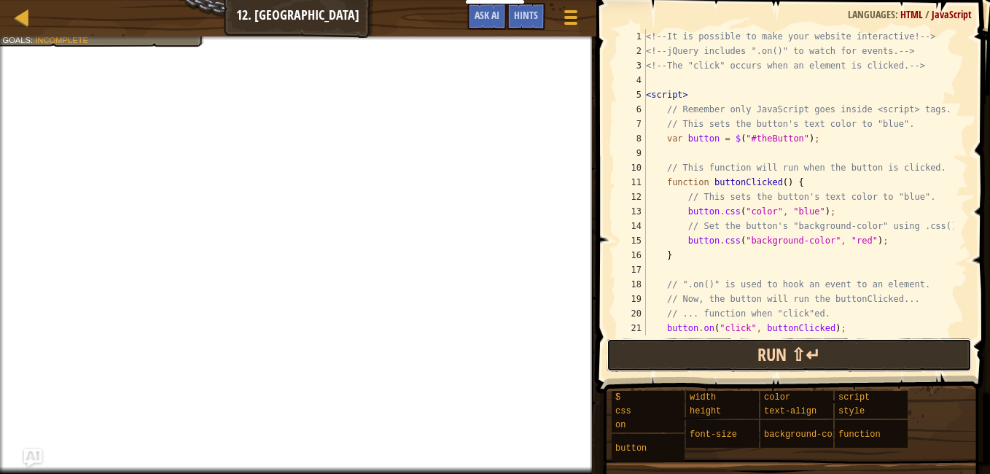
click at [867, 344] on button "Run ⇧↵" at bounding box center [789, 355] width 365 height 34
click at [852, 367] on button "Run ⇧↵" at bounding box center [789, 355] width 365 height 34
click at [847, 363] on button "Run ⇧↵" at bounding box center [789, 355] width 365 height 34
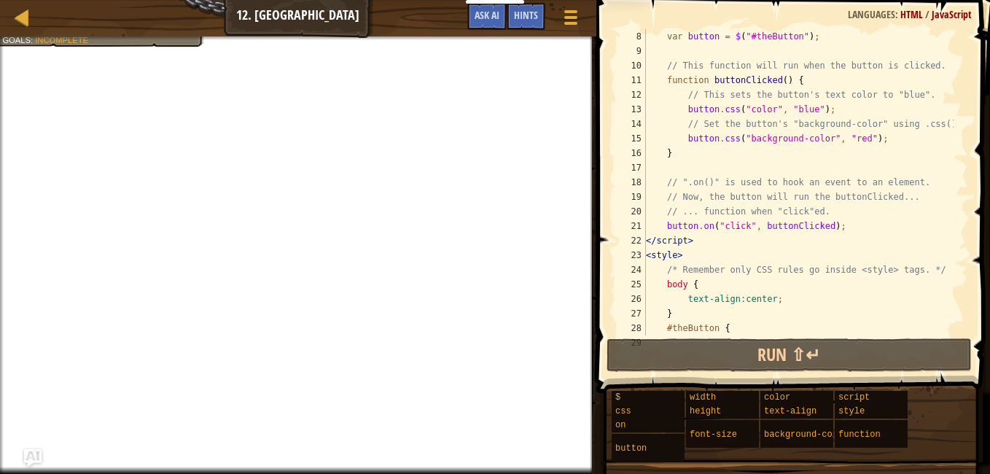
scroll to position [102, 0]
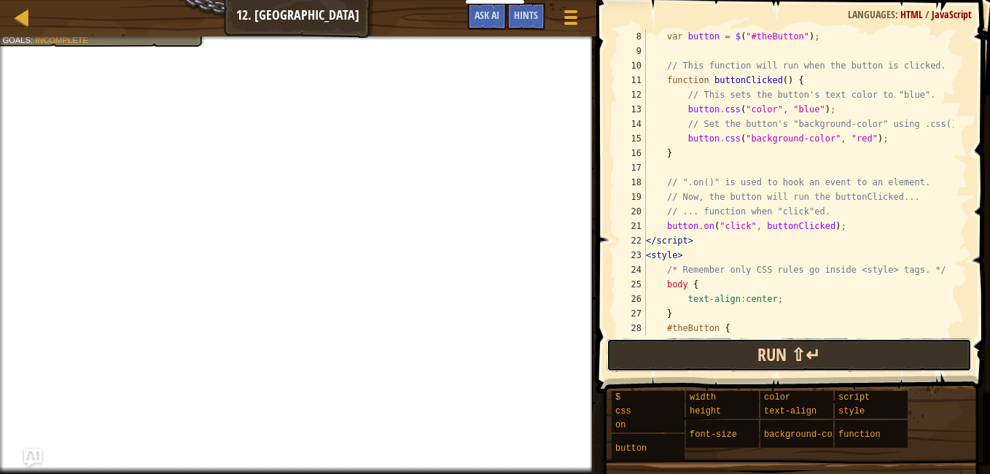
click at [733, 344] on button "Run ⇧↵" at bounding box center [789, 355] width 365 height 34
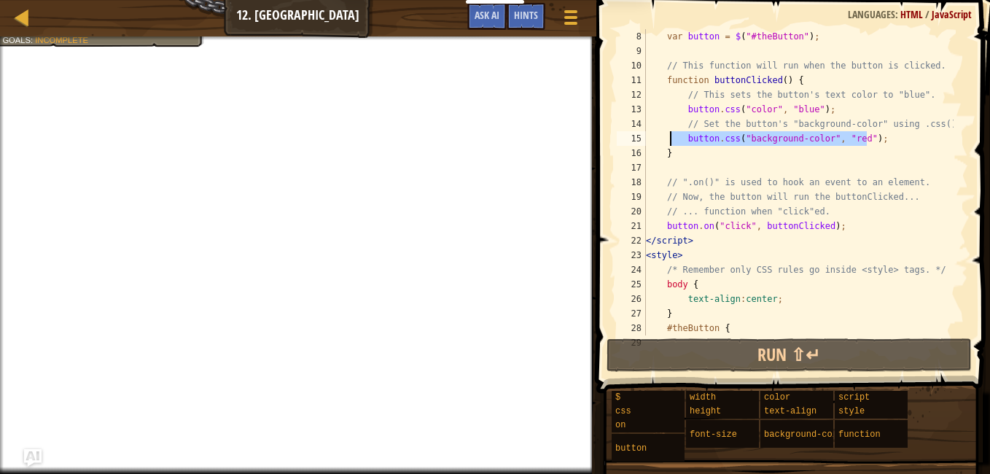
drag, startPoint x: 879, startPoint y: 143, endPoint x: 668, endPoint y: 139, distance: 211.5
click at [668, 139] on div "var button = $ ( "#theButton" ) ; // This function will run when the button is …" at bounding box center [798, 196] width 311 height 335
type textarea "button.css("background-color", "red");"
click at [732, 166] on div "var button = $ ( "#theButton" ) ; // This function will run when the button is …" at bounding box center [798, 196] width 311 height 335
click at [683, 141] on div "var button = $ ( "#theButton" ) ; // This function will run when the button is …" at bounding box center [798, 196] width 311 height 335
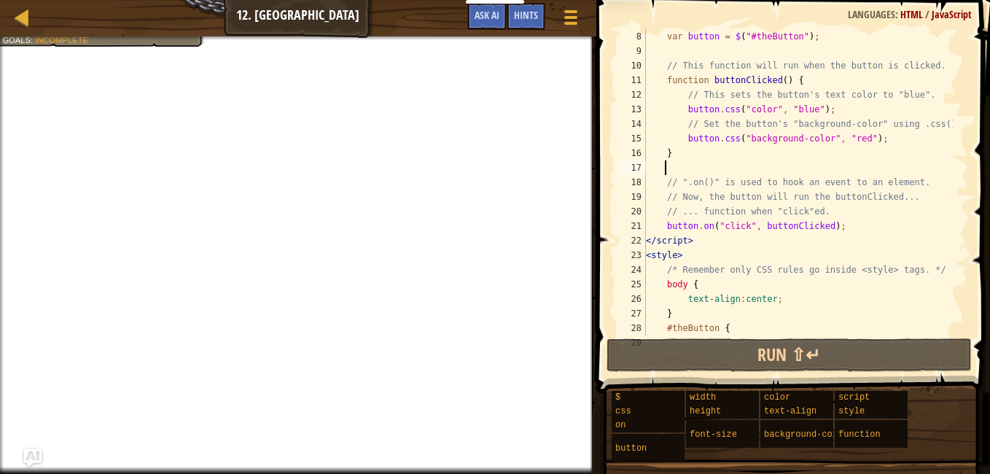
type textarea "button.css("background-color", "red");"
click at [676, 138] on div "var button = $ ( "#theButton" ) ; // This function will run when the button is …" at bounding box center [798, 196] width 311 height 335
click at [26, 17] on div at bounding box center [22, 17] width 18 height 18
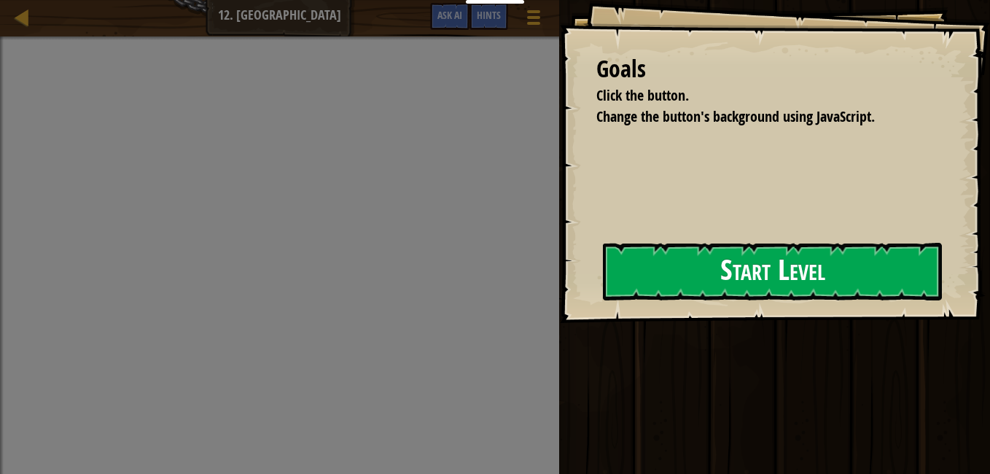
click at [602, 311] on div "Goals Click the button. Change the button's background using JavaScript. Start …" at bounding box center [775, 161] width 430 height 323
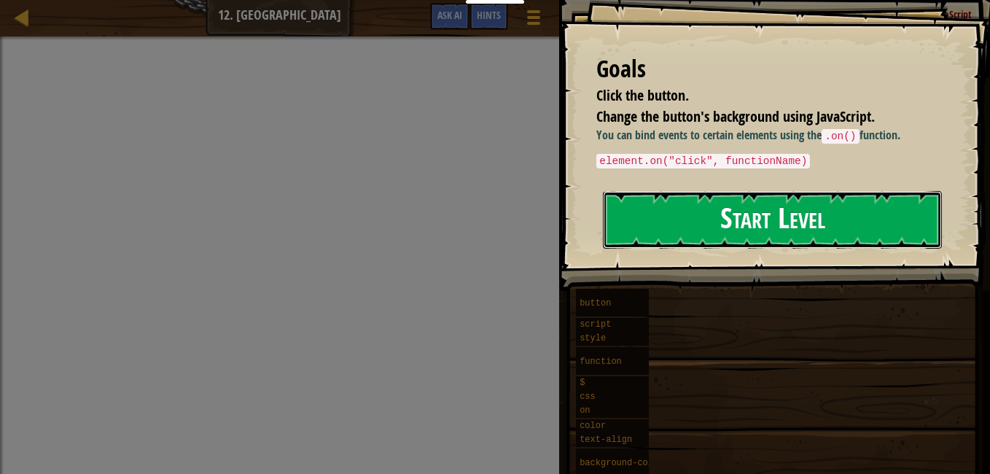
click at [665, 249] on button "Start Level" at bounding box center [772, 220] width 339 height 58
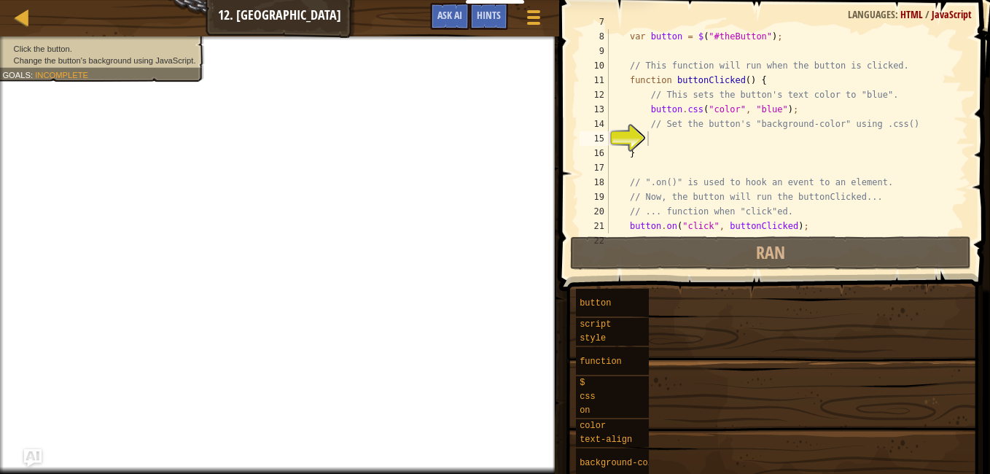
scroll to position [102, 0]
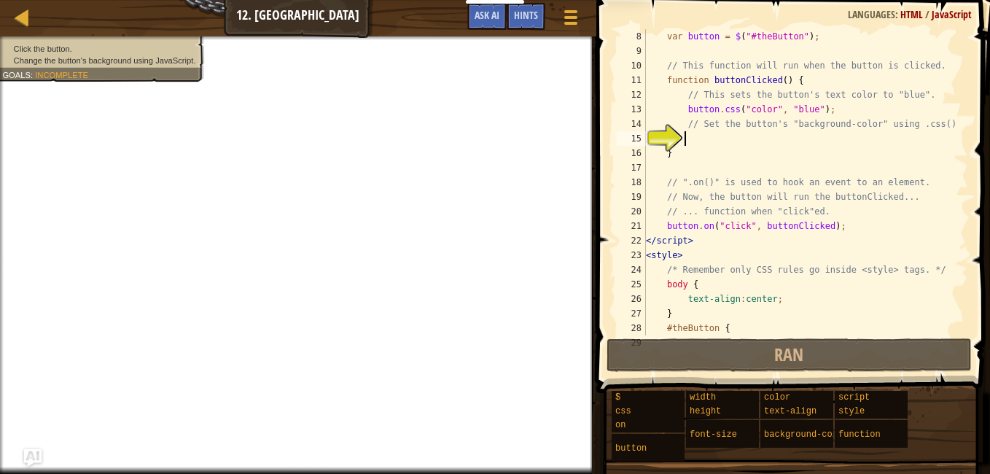
click at [698, 136] on div "var button = $ ( "#theButton" ) ; // This function will run when the button is …" at bounding box center [800, 196] width 314 height 335
click at [532, 20] on span "Hints" at bounding box center [526, 15] width 24 height 14
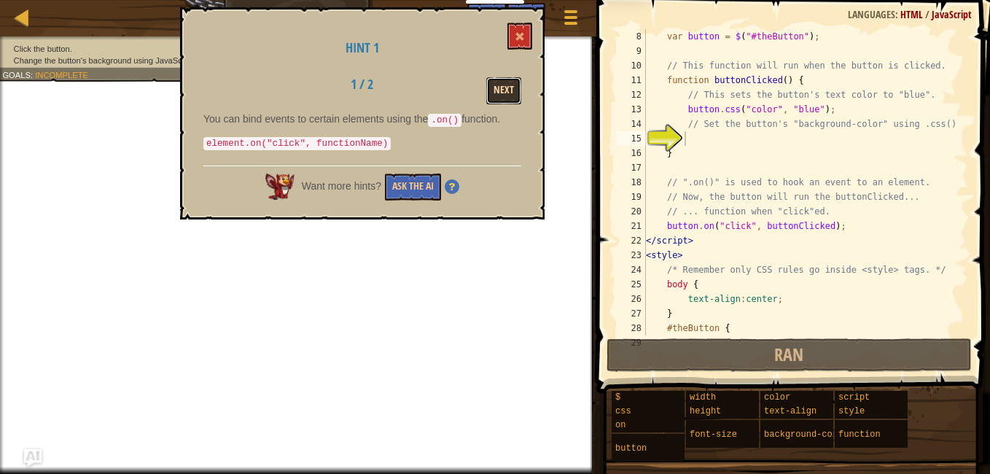
click at [506, 86] on button "Next" at bounding box center [503, 90] width 35 height 27
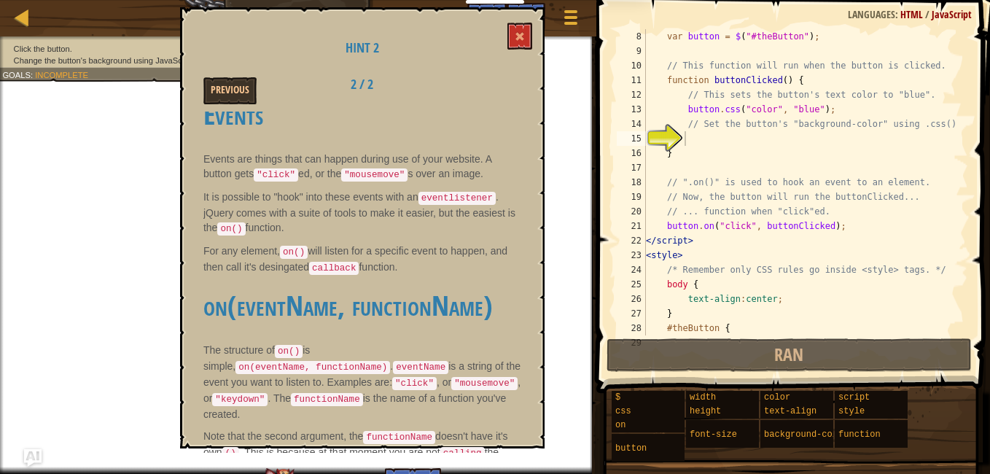
scroll to position [41, 0]
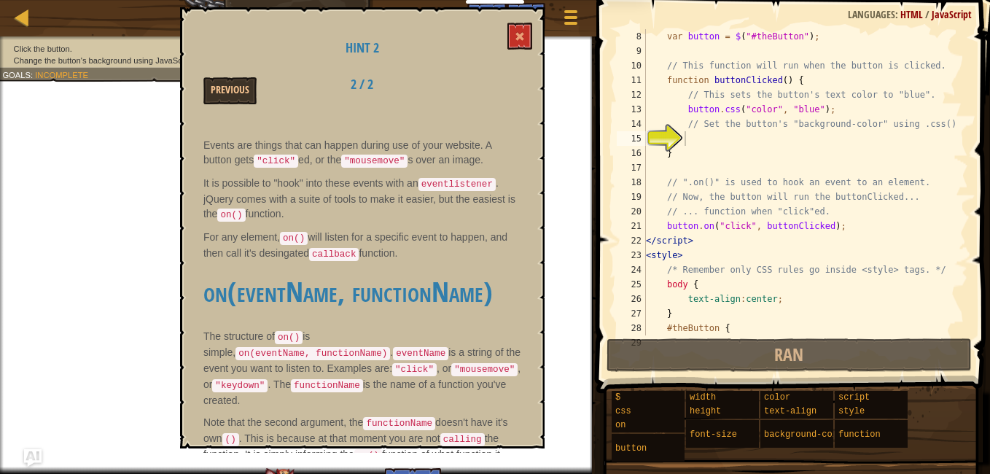
click at [522, 50] on div "Hint 2 Previous 2 / 2 Events Events are things that can happen during use of yo…" at bounding box center [362, 227] width 365 height 441
click at [521, 47] on button at bounding box center [519, 36] width 25 height 27
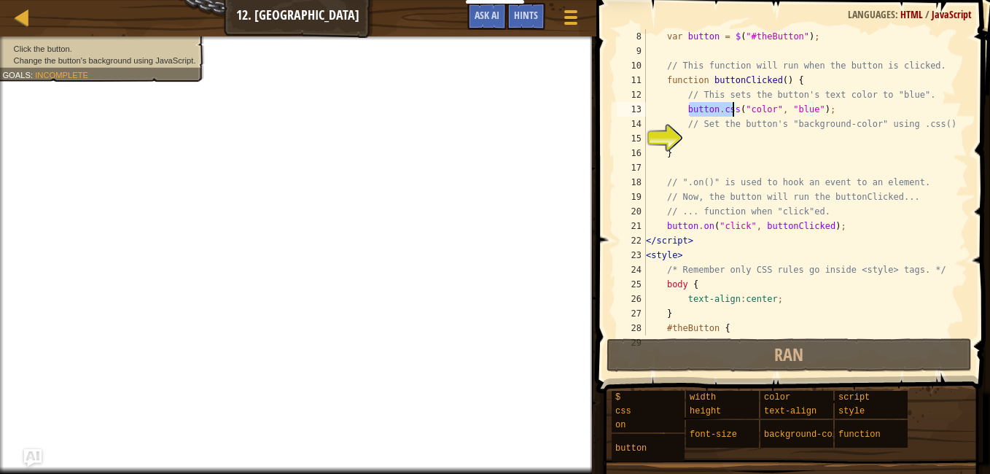
drag, startPoint x: 687, startPoint y: 109, endPoint x: 734, endPoint y: 106, distance: 46.7
click at [734, 106] on div "var button = $ ( "#theButton" ) ; // This function will run when the button is …" at bounding box center [800, 196] width 314 height 335
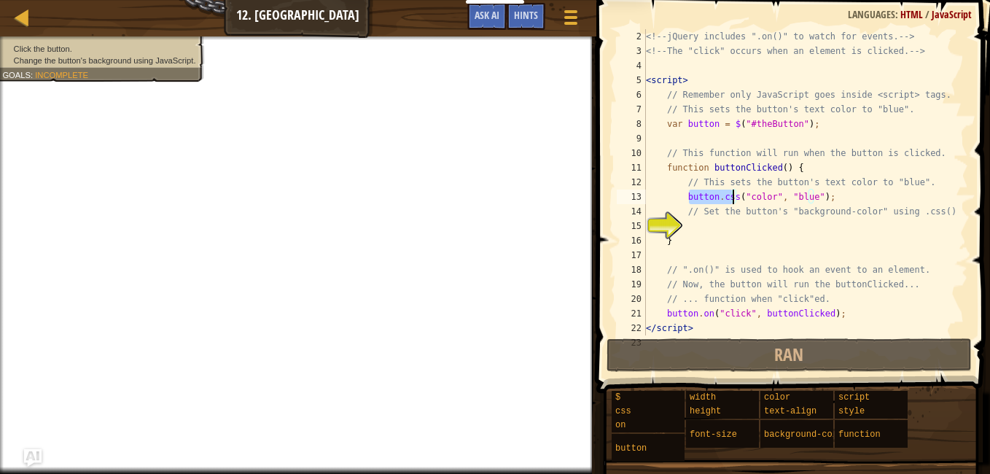
scroll to position [15, 0]
click at [718, 109] on div "<!-- jQuery includes ".on()" to watch for events. --> <!-- The "click" occurs w…" at bounding box center [800, 196] width 314 height 335
click at [734, 203] on div "<!-- jQuery includes ".on()" to watch for events. --> <!-- The "click" occurs w…" at bounding box center [800, 196] width 314 height 335
type textarea "button.css("color", "blue");"
drag, startPoint x: 735, startPoint y: 198, endPoint x: 687, endPoint y: 202, distance: 48.3
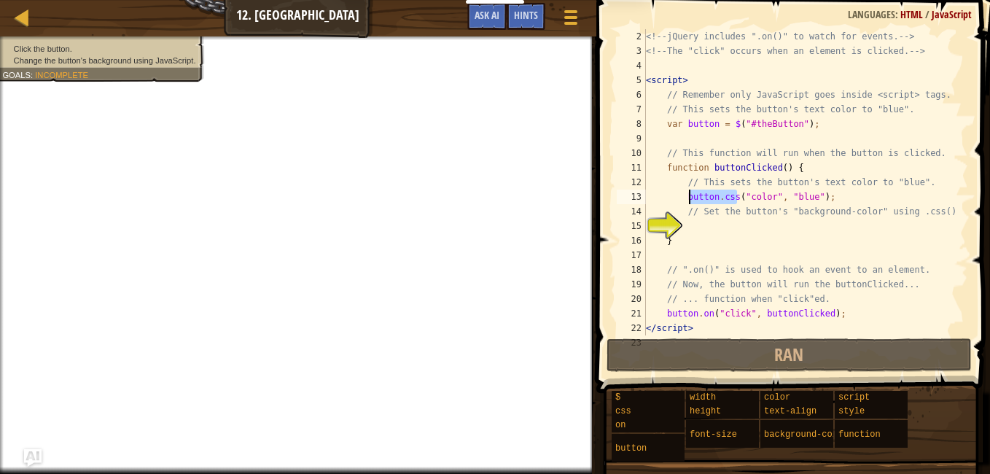
click at [687, 202] on div "<!-- jQuery includes ".on()" to watch for events. --> <!-- The "click" occurs w…" at bounding box center [800, 196] width 314 height 335
click at [683, 194] on div "<!-- jQuery includes ".on()" to watch for events. --> <!-- The "click" occurs w…" at bounding box center [800, 196] width 314 height 335
drag, startPoint x: 687, startPoint y: 195, endPoint x: 728, endPoint y: 198, distance: 41.7
click at [731, 199] on div "<!-- jQuery includes ".on()" to watch for events. --> <!-- The "click" occurs w…" at bounding box center [800, 196] width 314 height 335
click at [690, 227] on div "<!-- jQuery includes ".on()" to watch for events. --> <!-- The "click" occurs w…" at bounding box center [800, 196] width 314 height 335
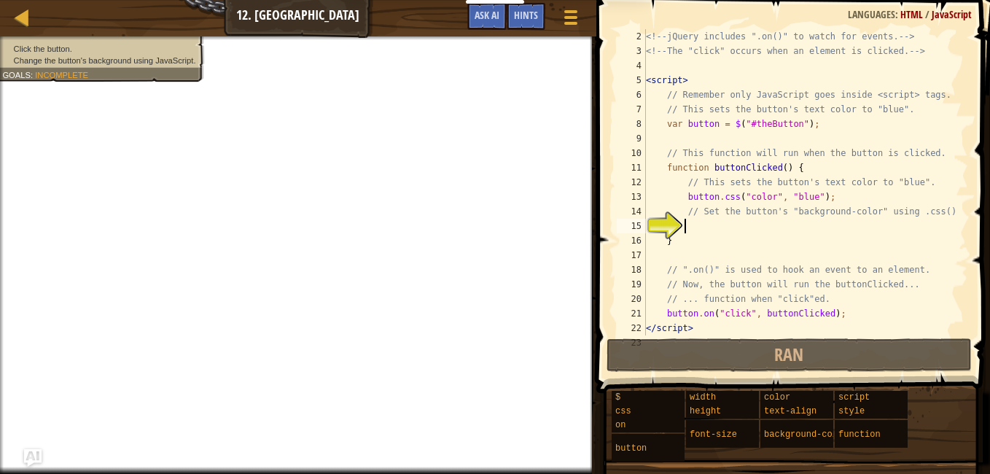
paste textarea "utton.css"
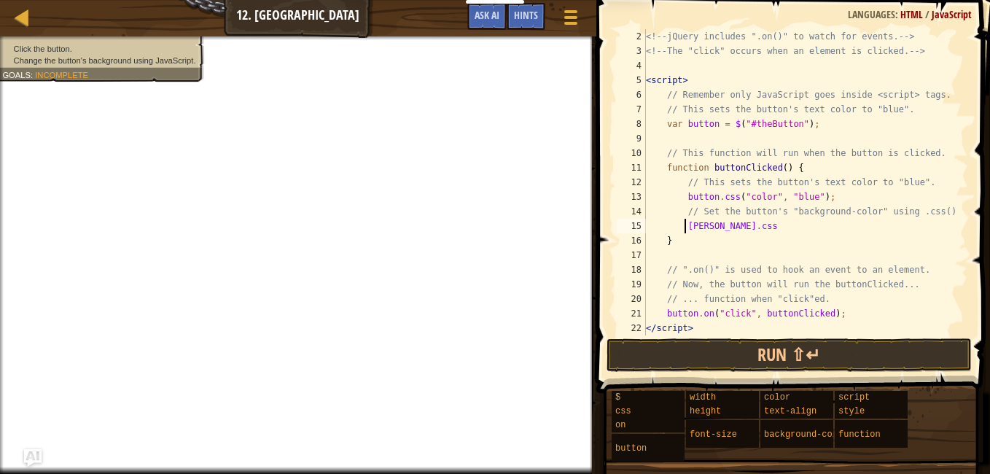
click at [685, 230] on div "<!-- jQuery includes ".on()" to watch for events. --> <!-- The "click" occurs w…" at bounding box center [800, 196] width 314 height 335
click at [750, 236] on div "<!-- jQuery includes ".on()" to watch for events. --> <!-- The "click" occurs w…" at bounding box center [800, 196] width 314 height 335
click at [747, 228] on div "<!-- jQuery includes ".on()" to watch for events. --> <!-- The "click" occurs w…" at bounding box center [800, 196] width 314 height 335
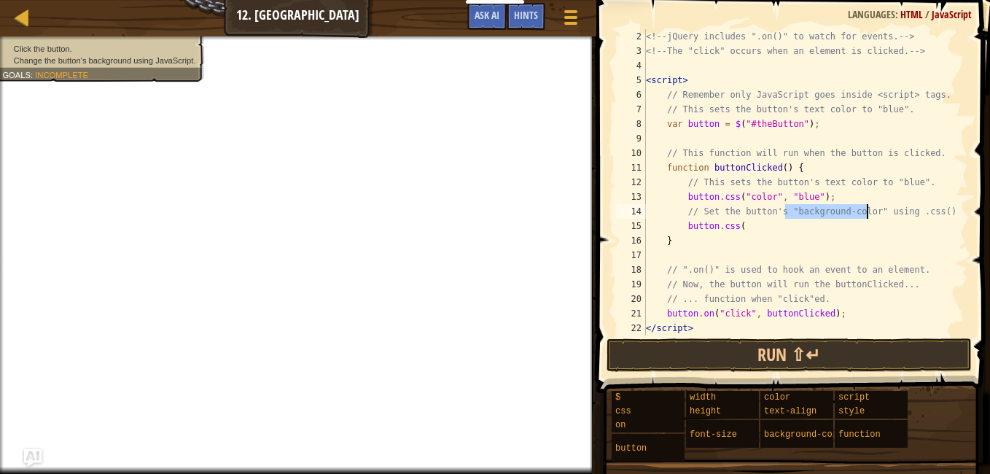
drag, startPoint x: 785, startPoint y: 214, endPoint x: 868, endPoint y: 217, distance: 83.2
click at [868, 217] on div "<!-- jQuery includes ".on()" to watch for events. --> <!-- The "click" occurs w…" at bounding box center [800, 196] width 314 height 335
click at [784, 211] on div "<!-- jQuery includes ".on()" to watch for events. --> <!-- The "click" occurs w…" at bounding box center [800, 182] width 314 height 306
click at [781, 209] on div "<!-- jQuery includes ".on()" to watch for events. --> <!-- The "click" occurs w…" at bounding box center [800, 196] width 314 height 335
drag, startPoint x: 785, startPoint y: 212, endPoint x: 811, endPoint y: 210, distance: 25.6
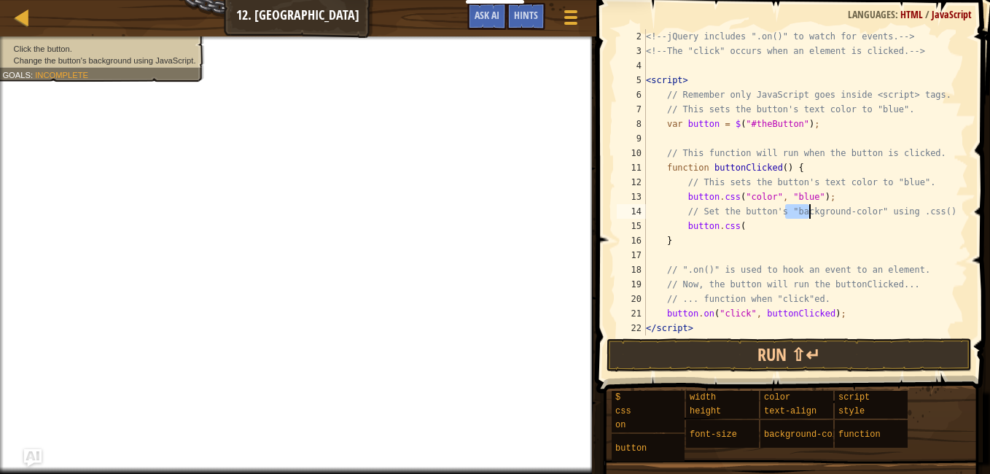
click at [811, 210] on div "<!-- jQuery includes ".on()" to watch for events. --> <!-- The "click" occurs w…" at bounding box center [800, 196] width 314 height 335
click at [779, 211] on div "<!-- jQuery includes ".on()" to watch for events. --> <!-- The "click" occurs w…" at bounding box center [800, 196] width 314 height 335
drag, startPoint x: 779, startPoint y: 211, endPoint x: 866, endPoint y: 206, distance: 86.9
click at [866, 206] on div "<!-- jQuery includes ".on()" to watch for events. --> <!-- The "click" occurs w…" at bounding box center [800, 196] width 314 height 335
click at [750, 234] on div "<!-- jQuery includes ".on()" to watch for events. --> <!-- The "click" occurs w…" at bounding box center [800, 196] width 314 height 335
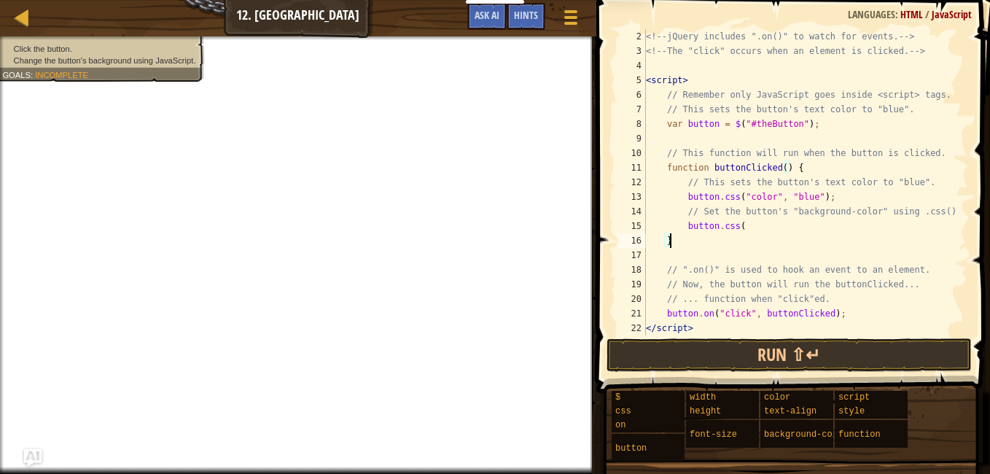
scroll to position [7, 0]
drag, startPoint x: 750, startPoint y: 234, endPoint x: 748, endPoint y: 226, distance: 8.2
click at [736, 227] on div "<!-- jQuery includes ".on()" to watch for events. --> <!-- The "click" occurs w…" at bounding box center [800, 196] width 314 height 335
paste textarea ""background-color""
click at [747, 225] on div "<!-- jQuery includes ".on()" to watch for events. --> <!-- The "click" occurs w…" at bounding box center [800, 196] width 314 height 335
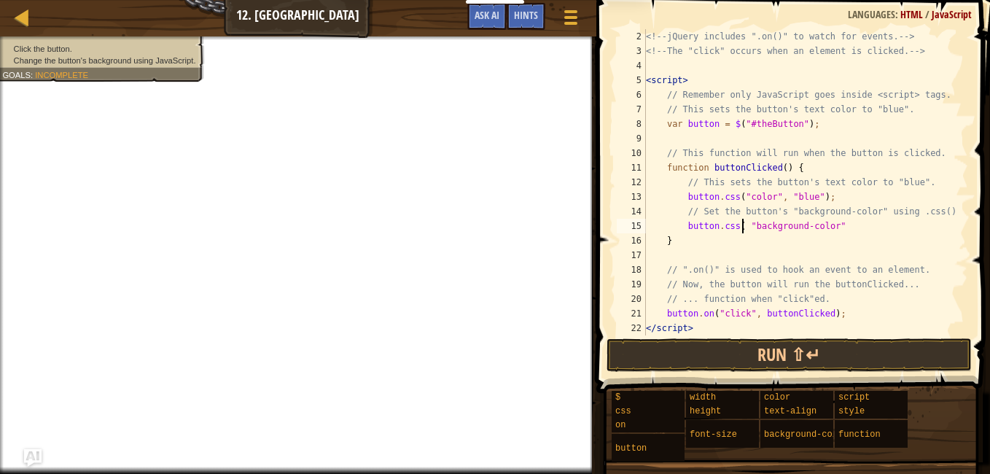
click at [742, 225] on div "<!-- jQuery includes ".on()" to watch for events. --> <!-- The "click" occurs w…" at bounding box center [800, 196] width 314 height 335
click at [834, 225] on div "<!-- jQuery includes ".on()" to watch for events. --> <!-- The "click" occurs w…" at bounding box center [800, 196] width 314 height 335
click at [825, 232] on div "<!-- jQuery includes ".on()" to watch for events. --> <!-- The "click" occurs w…" at bounding box center [800, 196] width 314 height 335
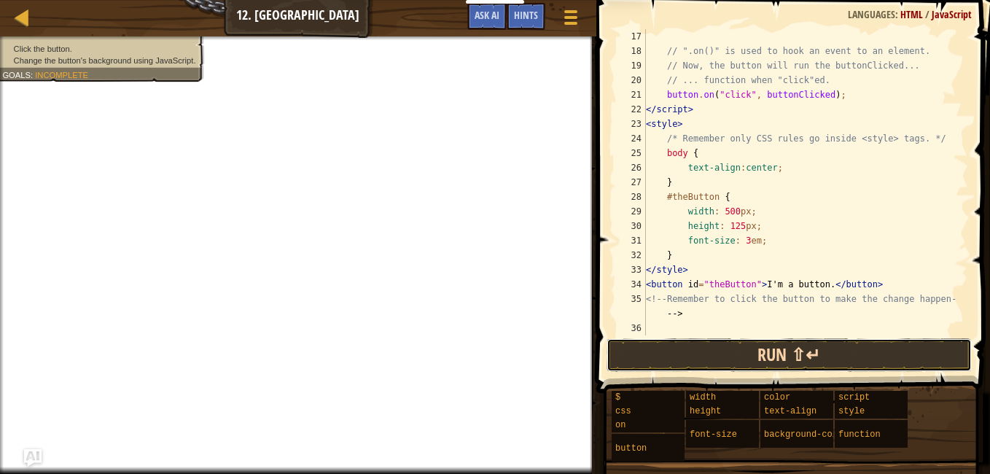
click at [703, 359] on button "Run ⇧↵" at bounding box center [789, 355] width 365 height 34
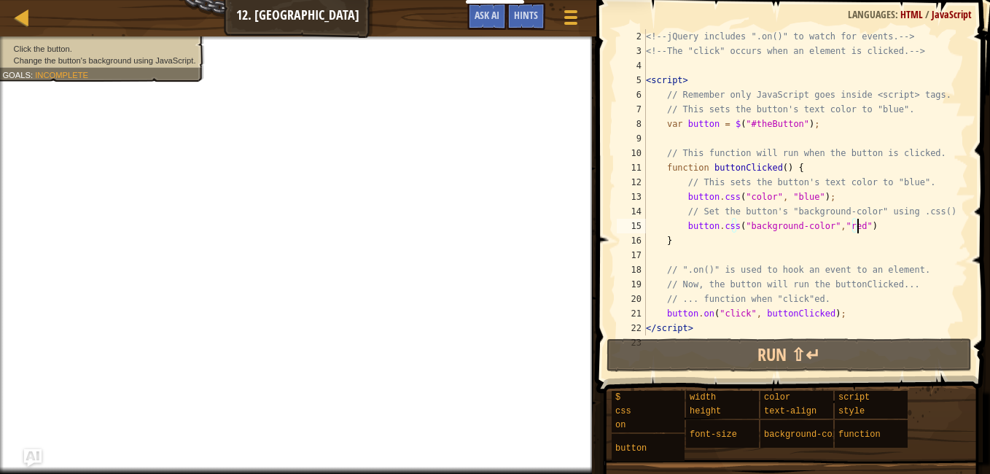
scroll to position [0, 0]
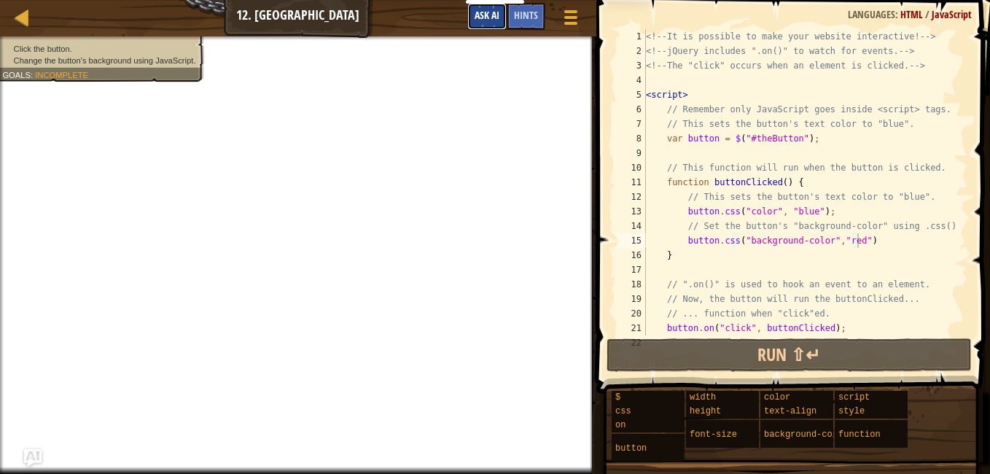
click at [475, 19] on span "Ask AI" at bounding box center [487, 15] width 25 height 14
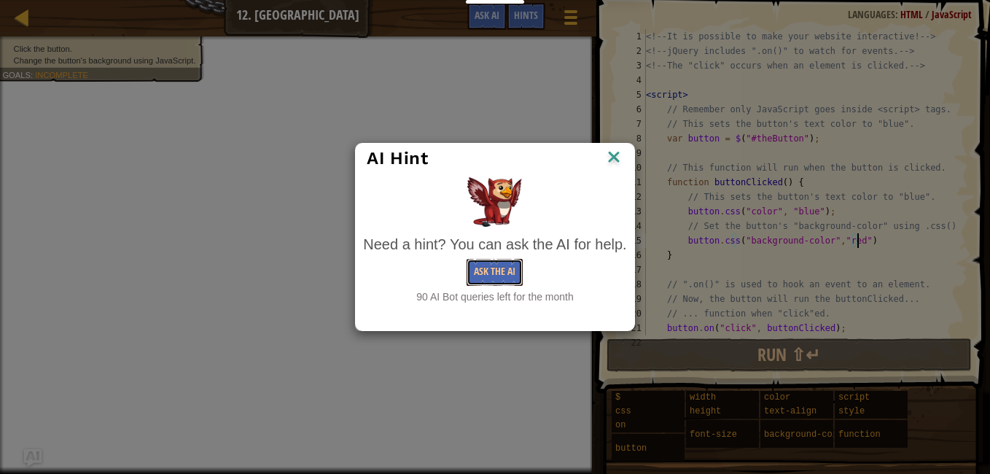
click at [494, 265] on button "Ask the AI" at bounding box center [495, 272] width 56 height 27
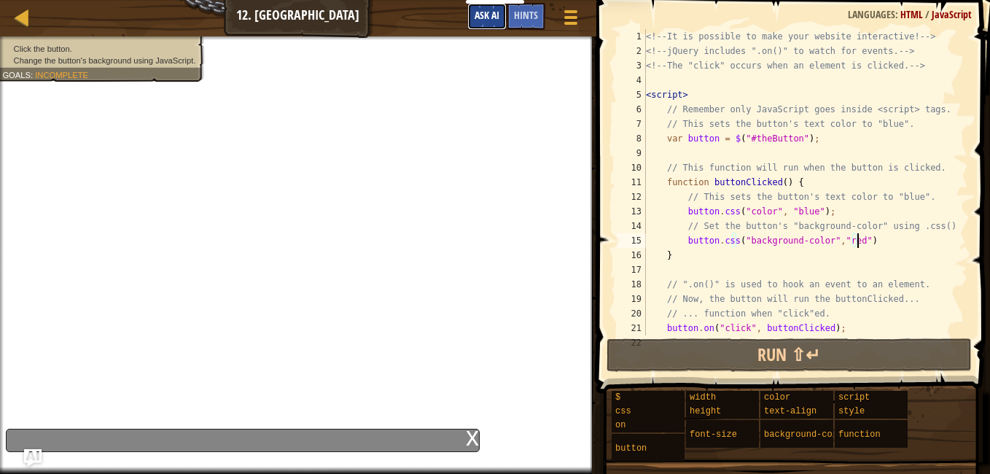
click at [488, 17] on span "Ask AI" at bounding box center [487, 15] width 25 height 14
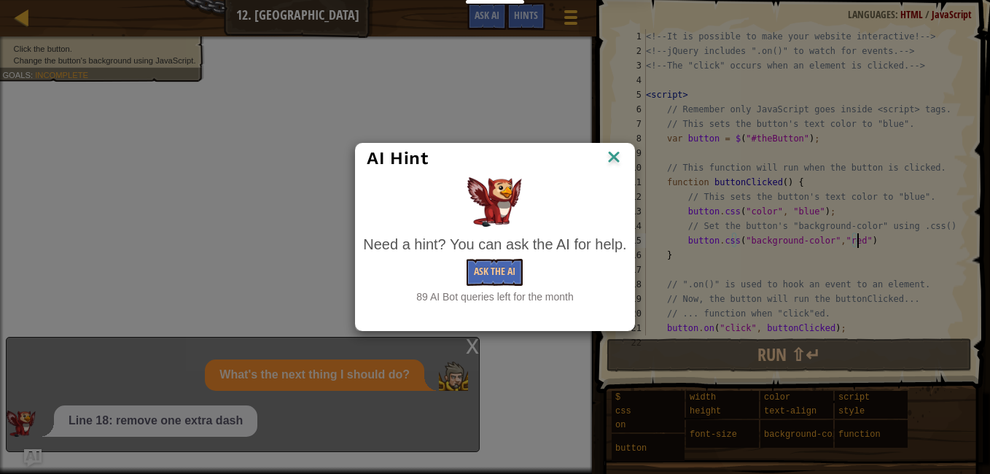
click at [582, 155] on div "AI Hint" at bounding box center [495, 158] width 256 height 22
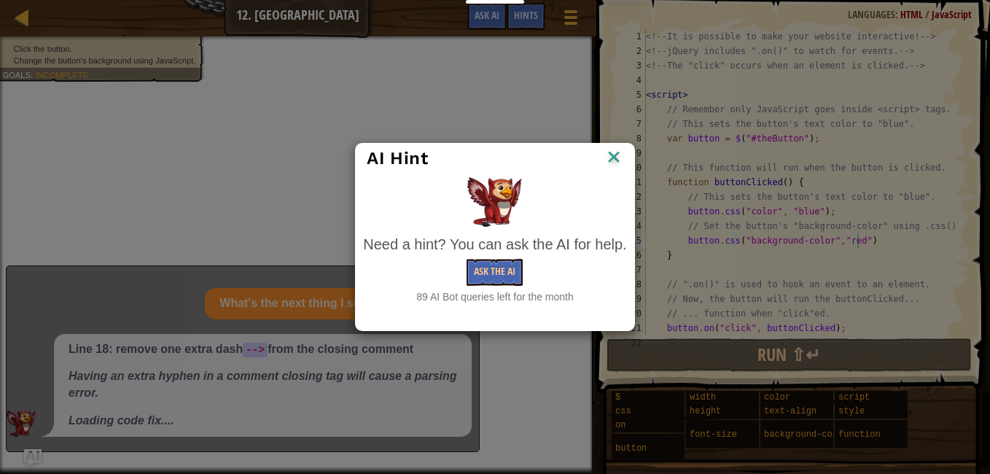
click at [605, 160] on img at bounding box center [613, 158] width 19 height 22
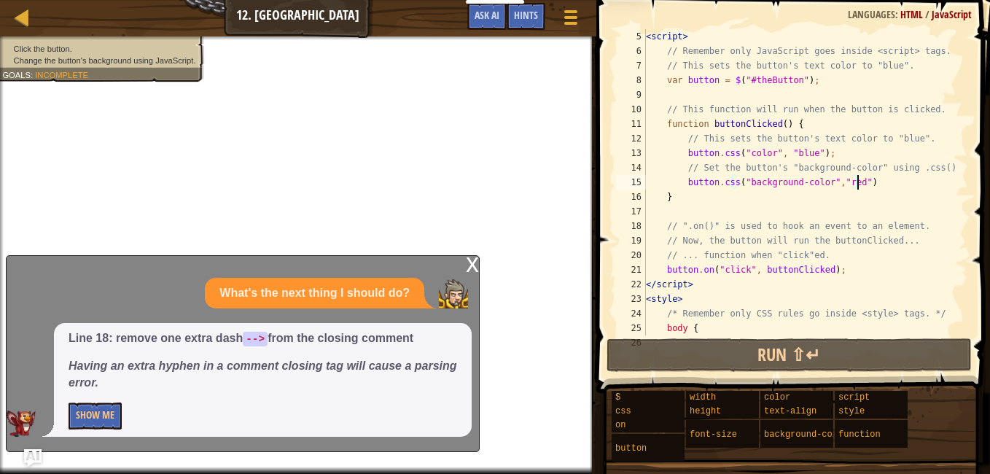
scroll to position [15, 0]
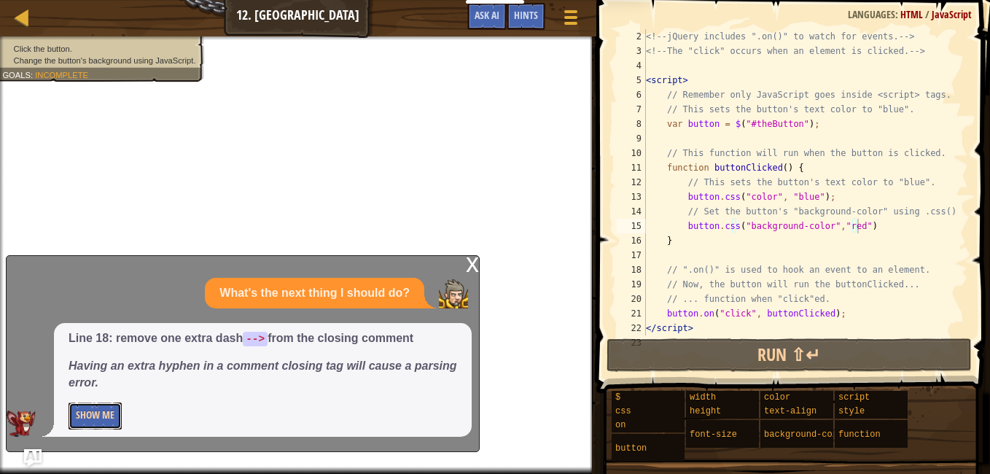
click at [69, 420] on button "Show Me" at bounding box center [95, 415] width 53 height 27
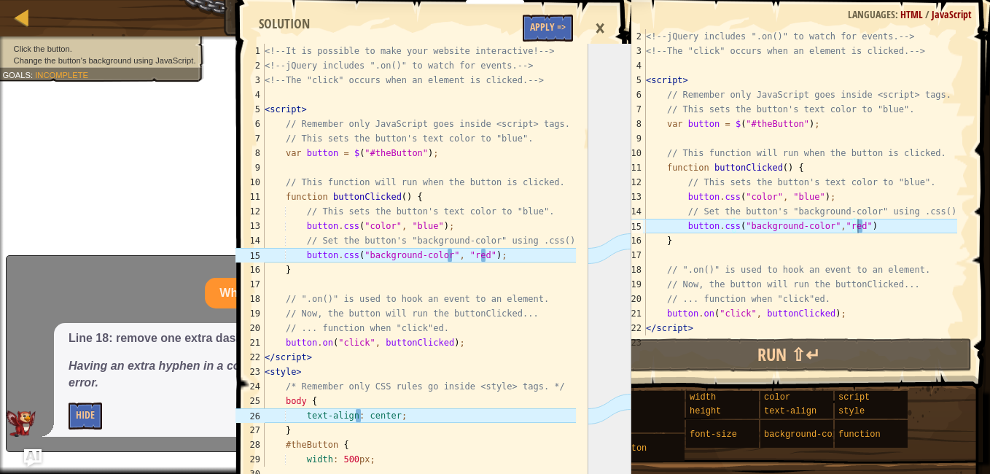
click at [833, 227] on div "<!-- jQuery includes ".on()" to watch for events. --> <!-- The "click" occurs w…" at bounding box center [800, 196] width 314 height 335
click at [833, 230] on div "<!-- jQuery includes ".on()" to watch for events. --> <!-- The "click" occurs w…" at bounding box center [800, 196] width 314 height 335
click at [831, 234] on div "<!-- jQuery includes ".on()" to watch for events. --> <!-- The "click" occurs w…" at bounding box center [800, 196] width 314 height 335
click at [826, 228] on div "<!-- jQuery includes ".on()" to watch for events. --> <!-- The "click" occurs w…" at bounding box center [800, 196] width 314 height 335
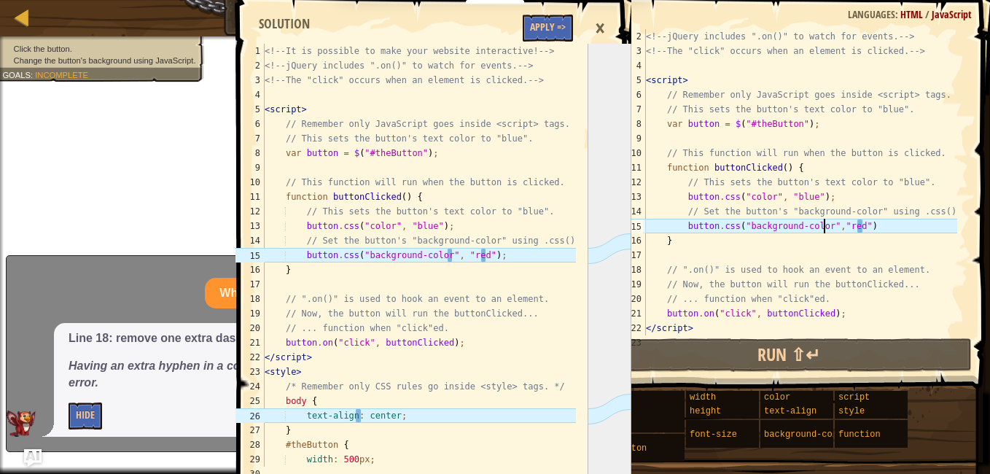
click at [825, 227] on div "<!-- jQuery includes ".on()" to watch for events. --> <!-- The "click" occurs w…" at bounding box center [800, 196] width 314 height 335
click at [828, 227] on div "<!-- jQuery includes ".on()" to watch for events. --> <!-- The "click" occurs w…" at bounding box center [800, 196] width 314 height 335
type textarea "button.css("background-color red")"
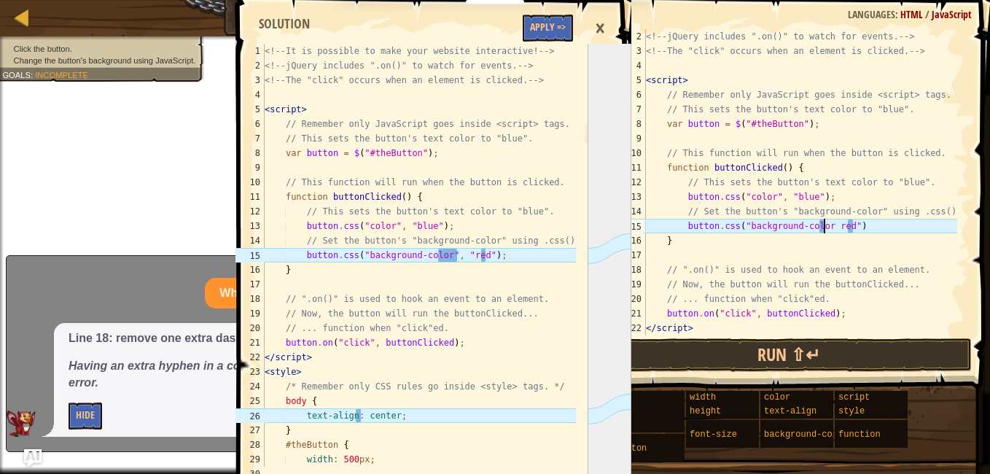
type textarea "<!-- It is possible to make your website interactive! -->"
click at [537, 44] on div "<!-- It is possible to make your website interactive! --> <!-- jQuery includes …" at bounding box center [419, 270] width 314 height 452
click at [554, 25] on button "Apply =>" at bounding box center [548, 28] width 50 height 27
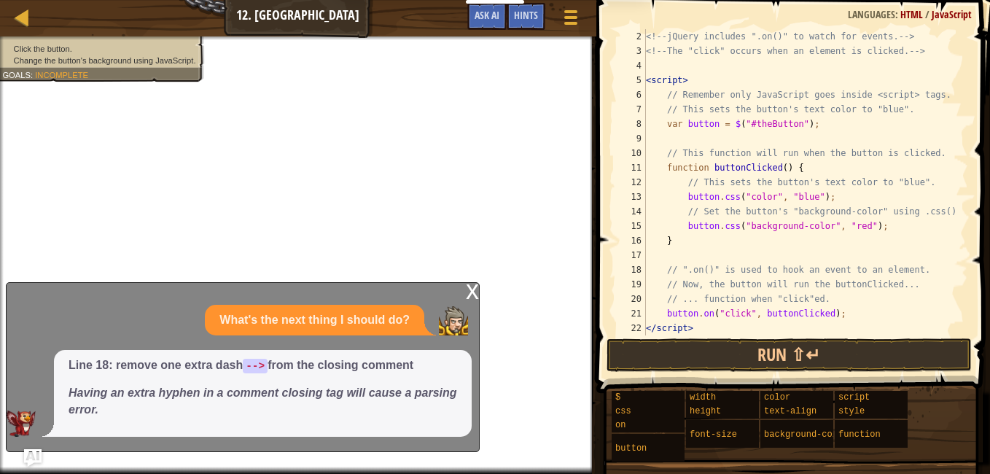
click at [478, 290] on div "x" at bounding box center [472, 290] width 13 height 15
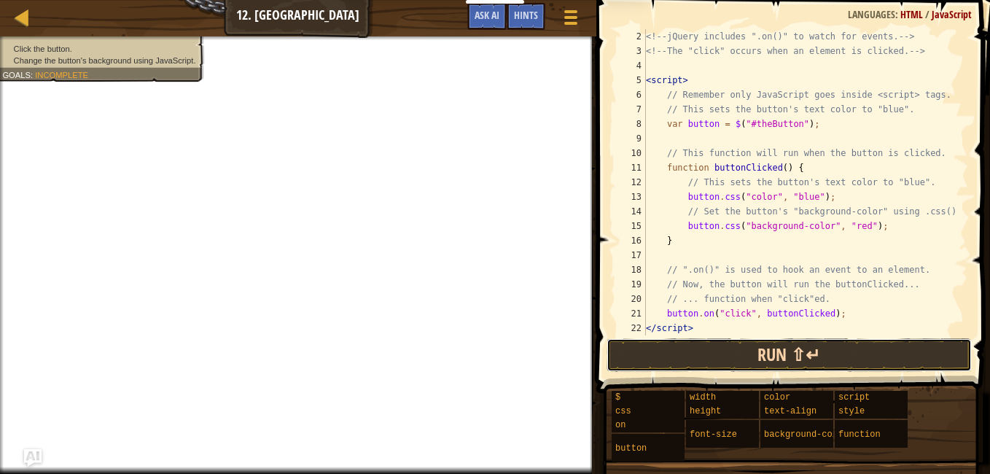
click at [663, 353] on button "Run ⇧↵" at bounding box center [789, 355] width 365 height 34
click at [664, 353] on button "Run ⇧↵" at bounding box center [789, 355] width 365 height 34
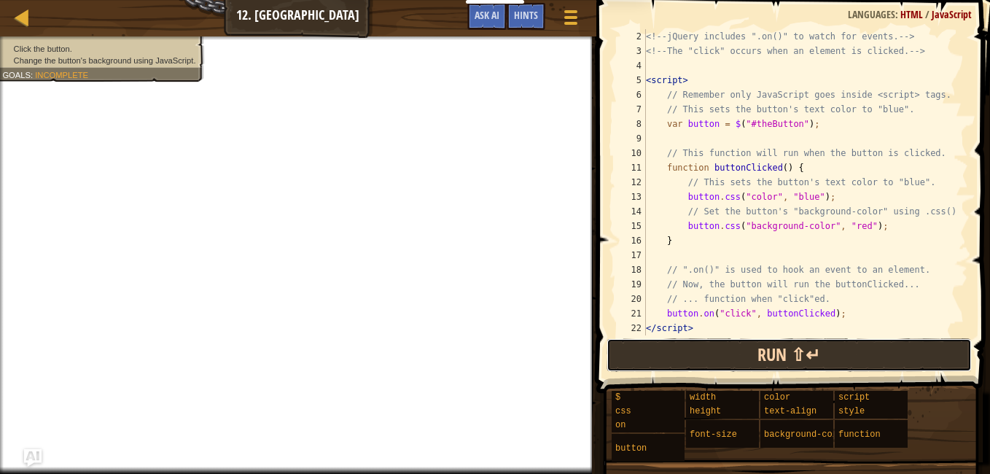
click at [664, 353] on button "Run ⇧↵" at bounding box center [789, 355] width 365 height 34
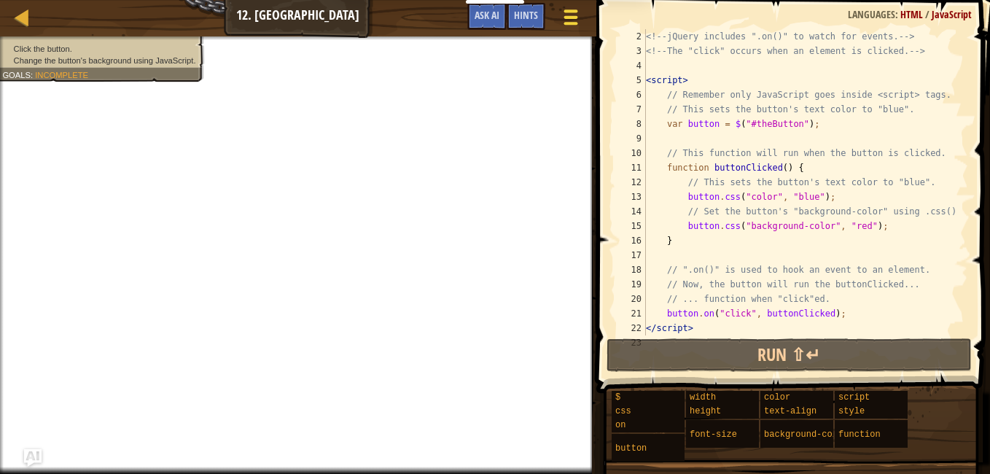
click at [567, 16] on span at bounding box center [571, 17] width 14 height 3
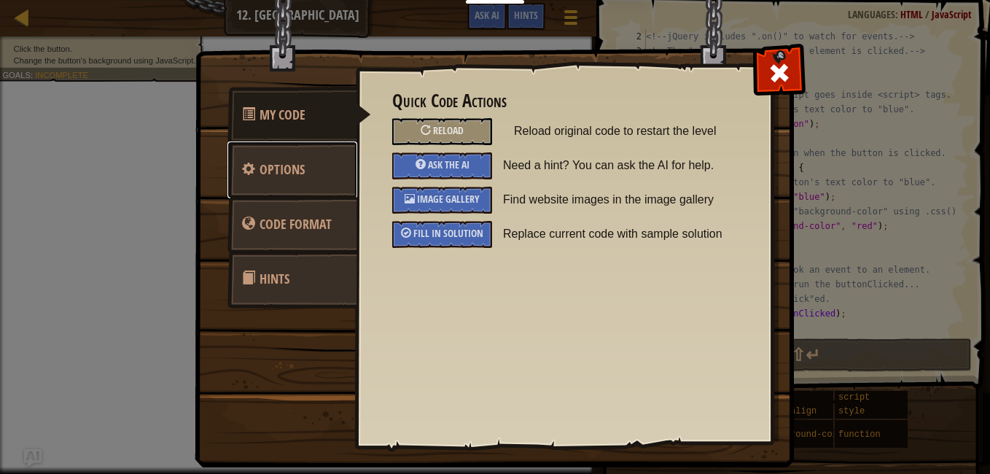
click at [297, 161] on span "Options" at bounding box center [282, 169] width 45 height 18
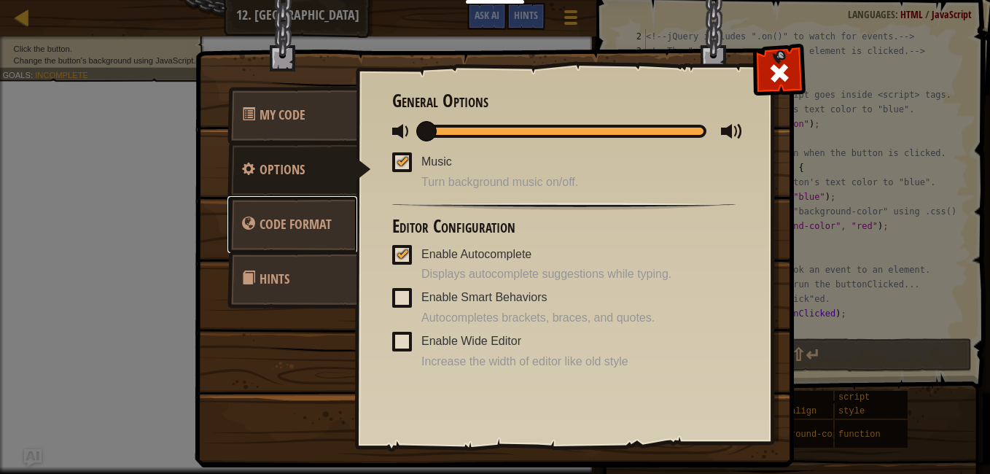
click at [286, 217] on span "Code Format" at bounding box center [296, 224] width 72 height 18
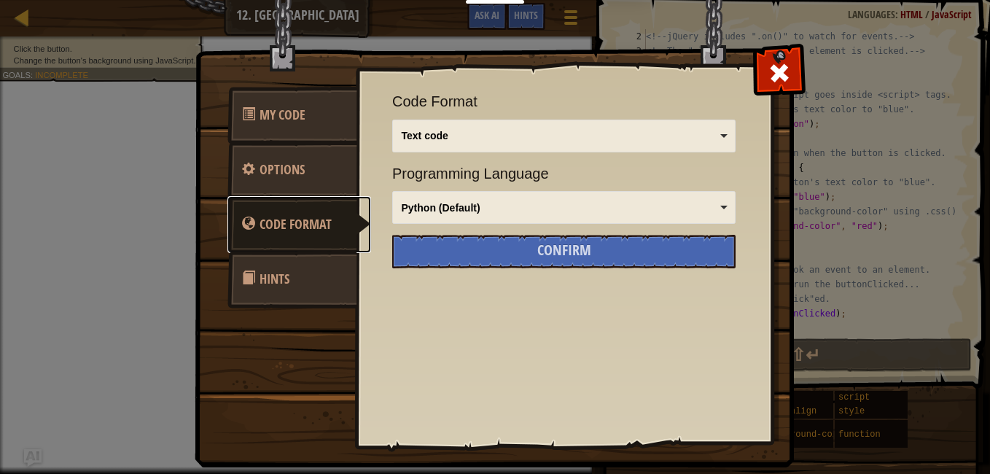
click at [291, 249] on link "Code Format" at bounding box center [299, 224] width 144 height 57
click at [284, 257] on link "Hints" at bounding box center [292, 279] width 130 height 57
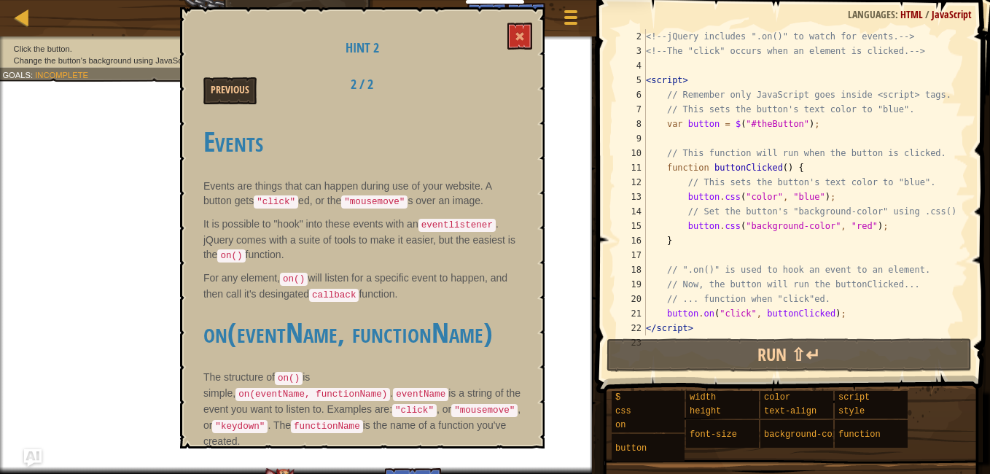
drag, startPoint x: 284, startPoint y: 257, endPoint x: 484, endPoint y: 50, distance: 288.3
click at [484, 50] on h1 "Hint 2" at bounding box center [362, 48] width 318 height 15
click at [529, 39] on button at bounding box center [519, 36] width 25 height 27
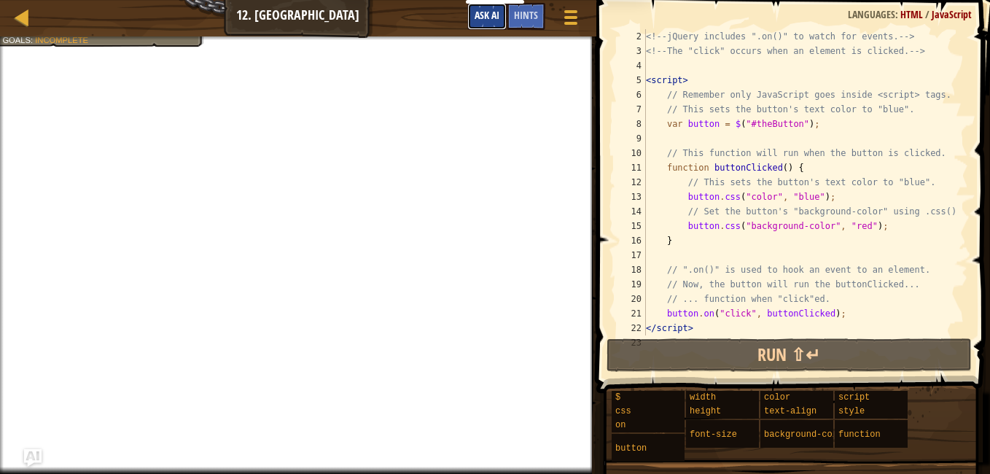
click at [469, 4] on button "Ask AI" at bounding box center [486, 16] width 39 height 27
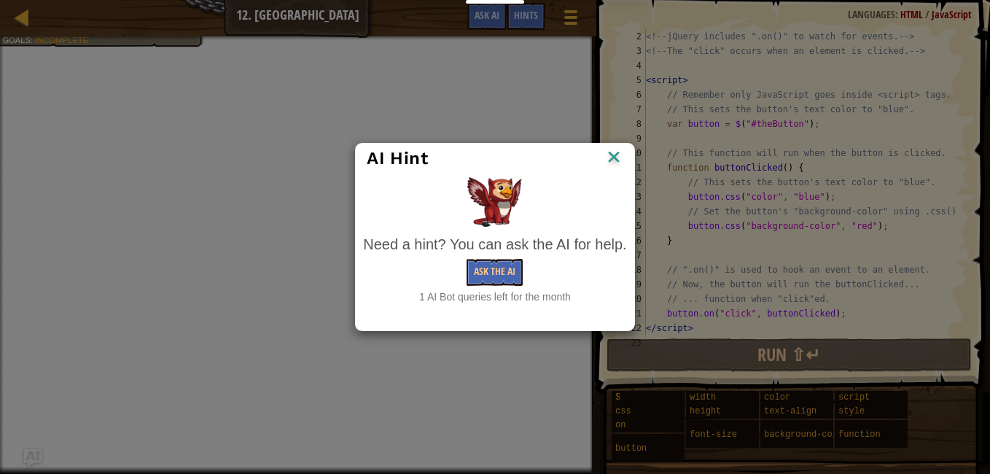
click at [487, 295] on div "1 AI Bot queries left for the month" at bounding box center [494, 296] width 263 height 15
click at [496, 279] on button "Ask the AI" at bounding box center [495, 272] width 56 height 27
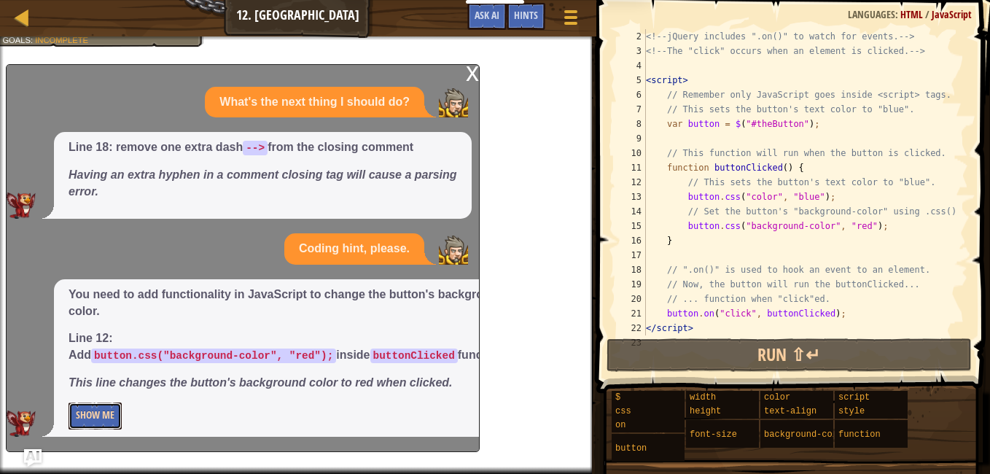
click at [98, 406] on button "Show Me" at bounding box center [95, 415] width 53 height 27
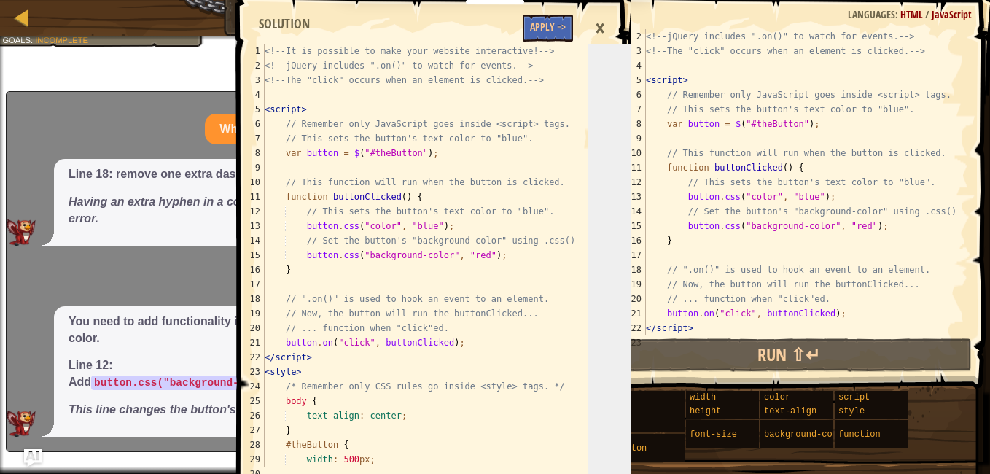
click at [594, 18] on div "×" at bounding box center [600, 29] width 25 height 34
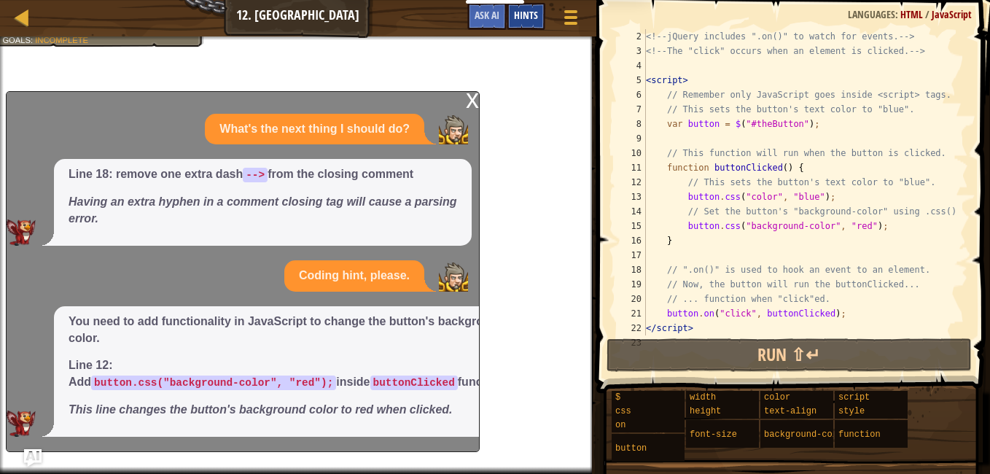
click at [531, 17] on span "Hints" at bounding box center [526, 15] width 24 height 14
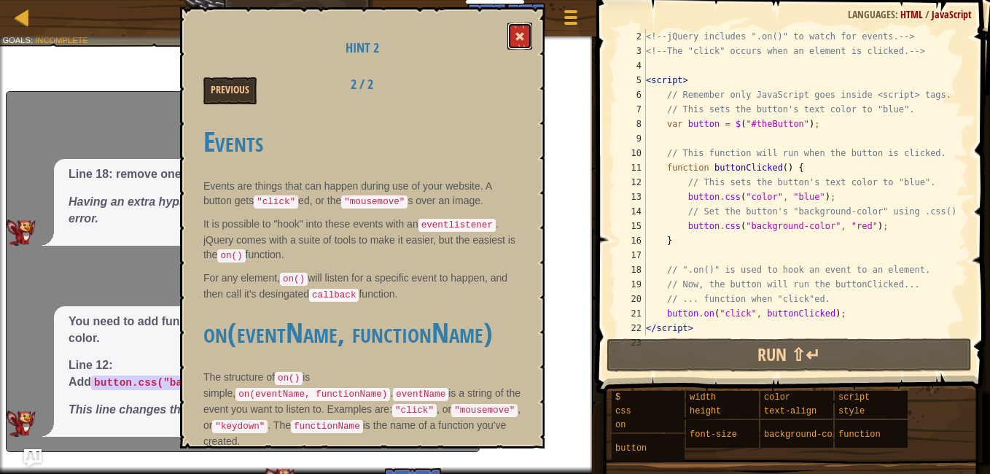
click at [519, 37] on span at bounding box center [520, 36] width 10 height 10
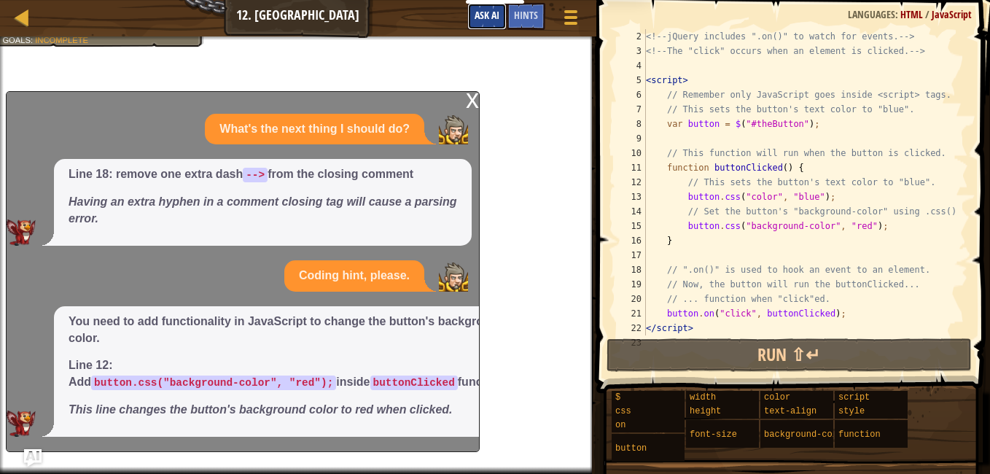
click at [482, 19] on span "Ask AI" at bounding box center [487, 15] width 25 height 14
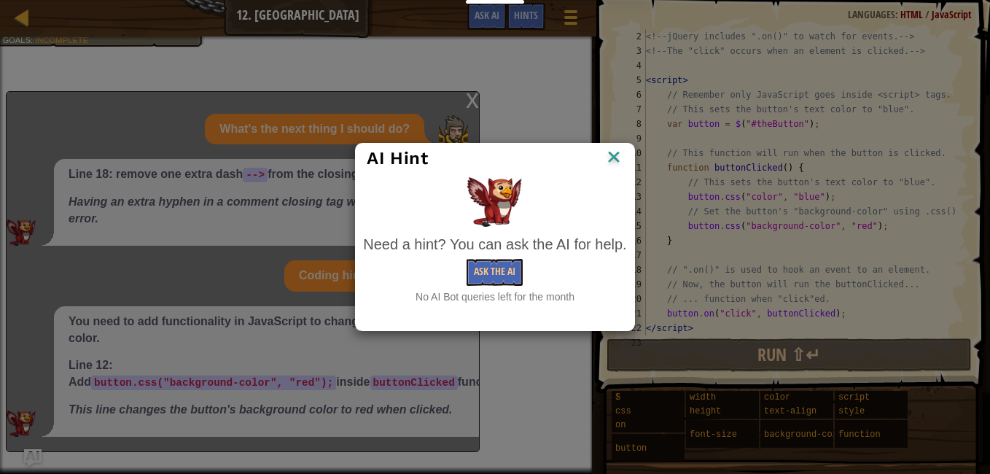
click at [544, 71] on div "AI Hint Need a hint? You can ask the AI for help. Ask the AI No AI Bot queries …" at bounding box center [495, 237] width 990 height 474
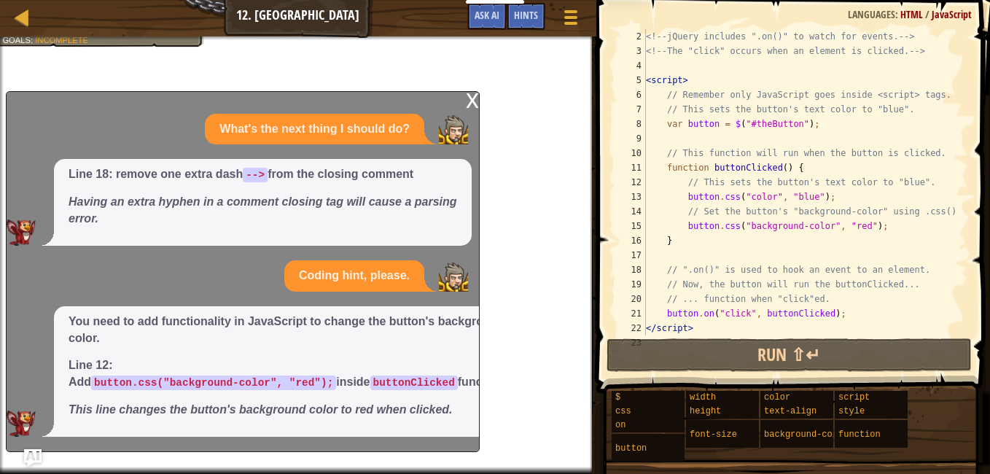
drag, startPoint x: 338, startPoint y: 101, endPoint x: 372, endPoint y: 156, distance: 64.5
click at [365, 160] on div "x What's the next thing I should do? Line 18: remove one extra dash --> from th…" at bounding box center [243, 271] width 474 height 361
click at [470, 101] on div "x" at bounding box center [472, 99] width 13 height 15
